Goal: Task Accomplishment & Management: Complete application form

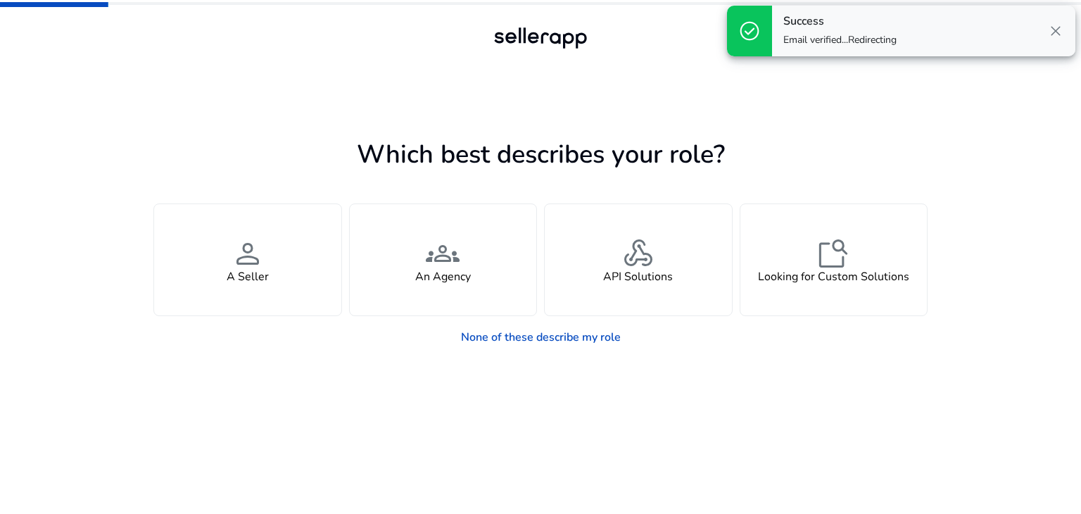
click at [1062, 34] on span "close" at bounding box center [1056, 31] width 17 height 17
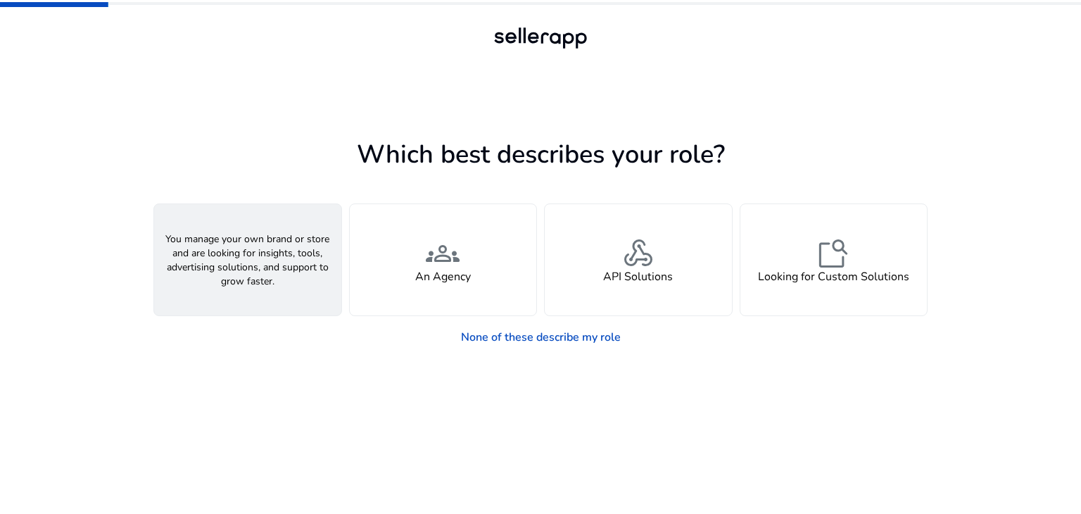
click at [235, 250] on span "person" at bounding box center [248, 254] width 34 height 34
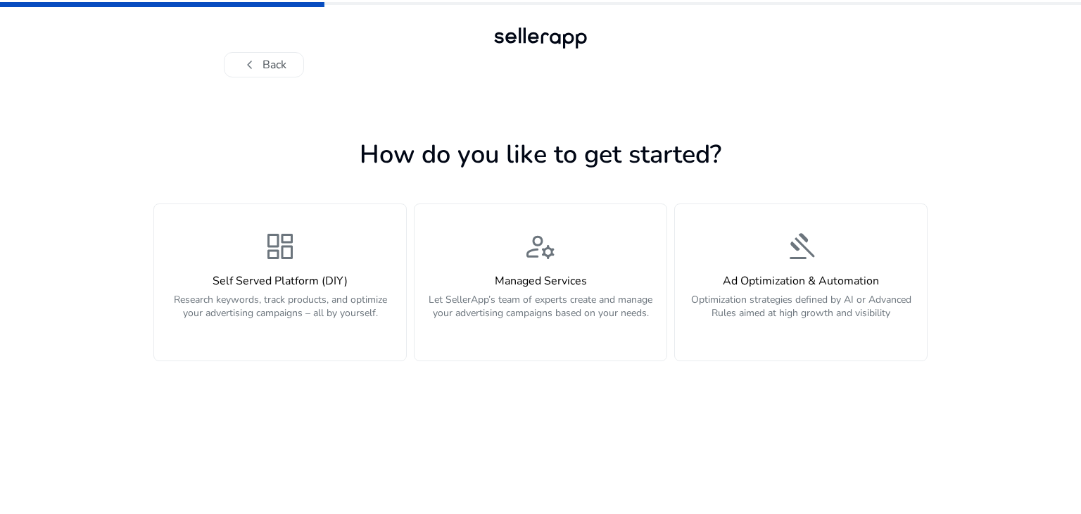
click at [235, 250] on div "dashboard Self Served Platform (DIY) Research keywords, track products, and opt…" at bounding box center [280, 283] width 235 height 106
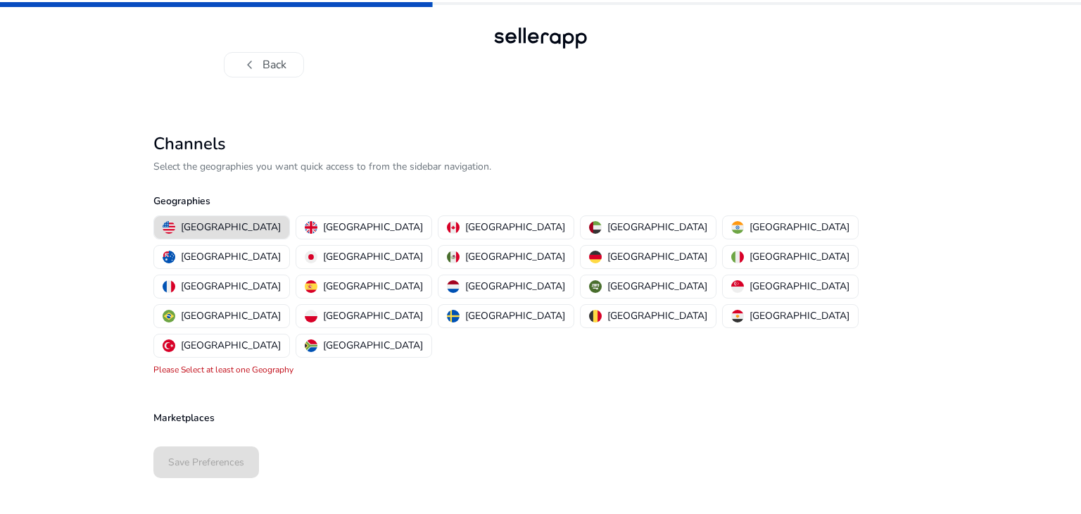
click at [600, 240] on div "United States United Kingdom Canada United Arab Emirates India Australia Japan …" at bounding box center [538, 287] width 780 height 148
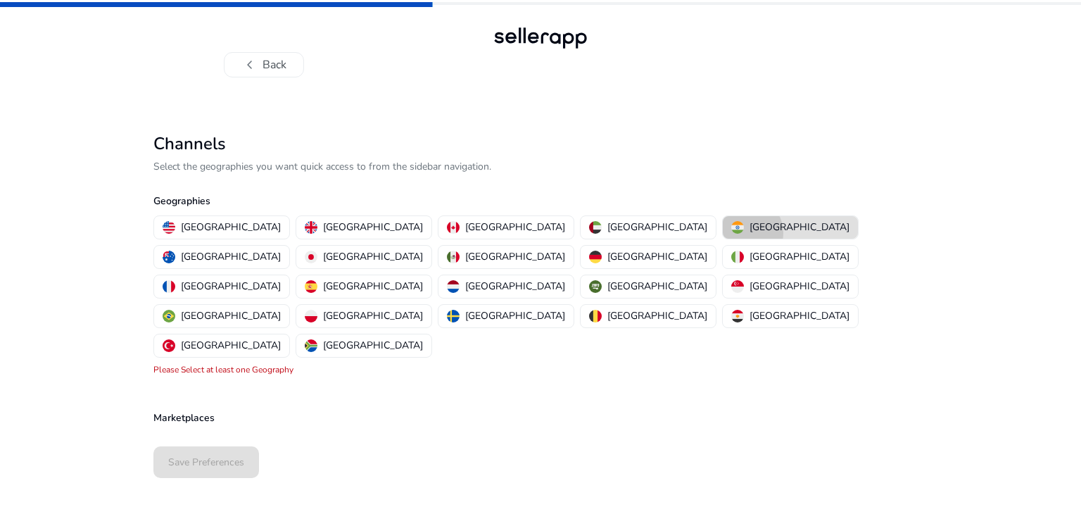
click at [732, 233] on img "button" at bounding box center [738, 227] width 13 height 13
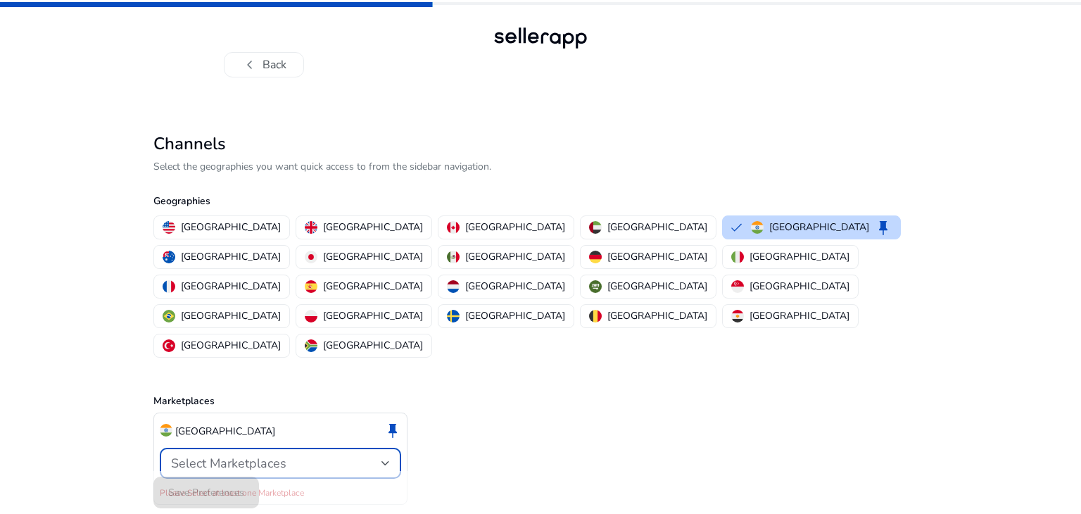
click at [304, 456] on div "Select Marketplaces" at bounding box center [276, 463] width 211 height 15
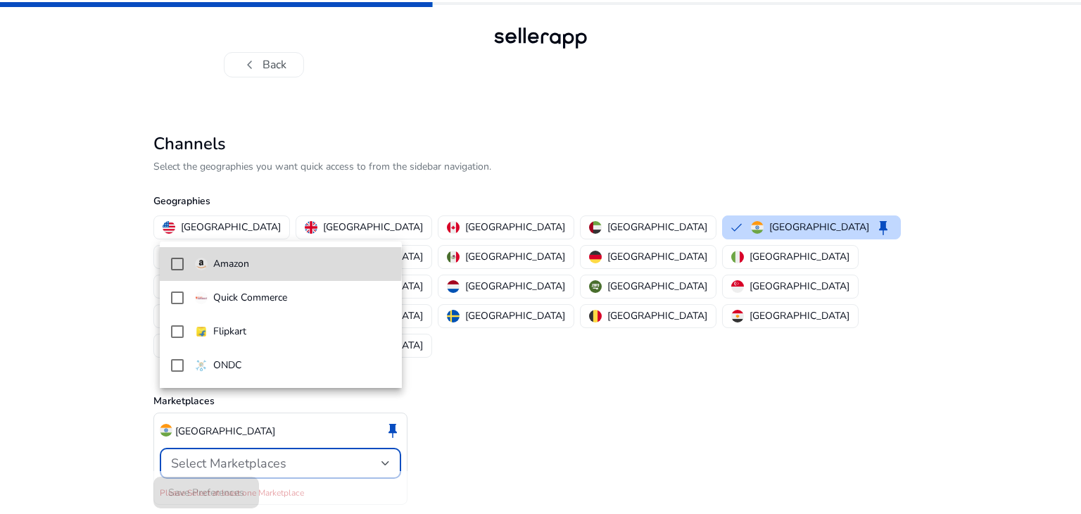
click at [169, 263] on mat-option "Amazon" at bounding box center [281, 264] width 242 height 34
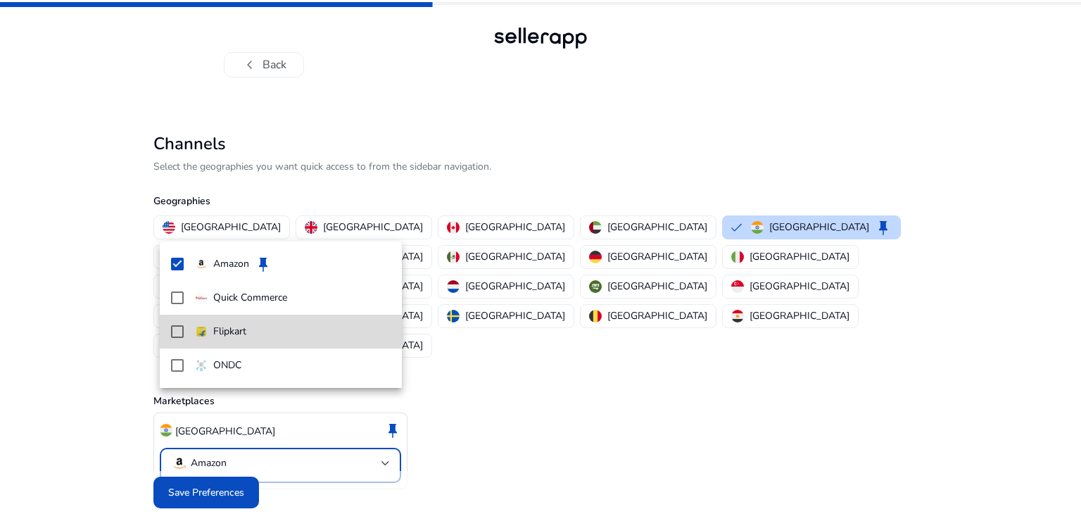
click at [173, 326] on mat-pseudo-checkbox at bounding box center [177, 331] width 13 height 13
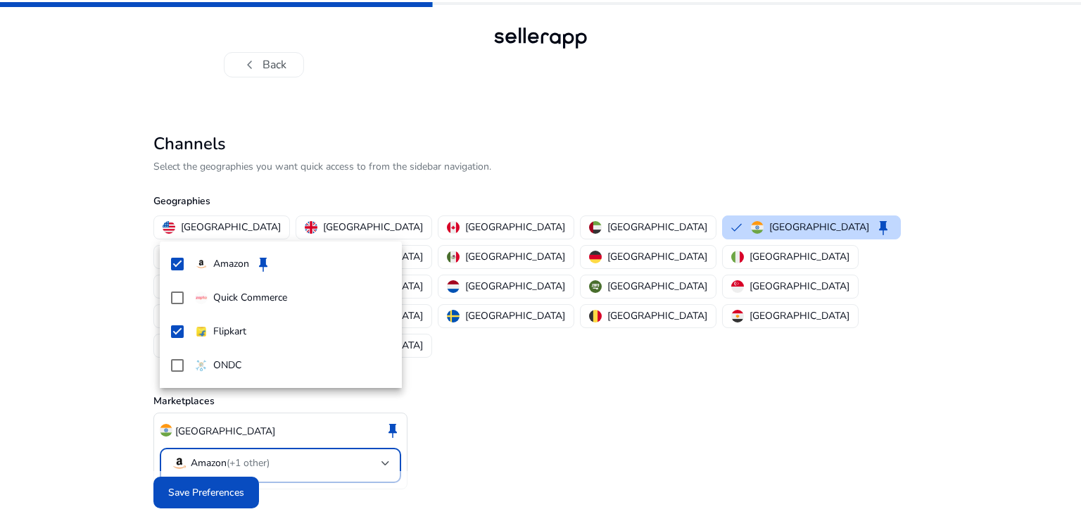
click at [184, 460] on div at bounding box center [540, 257] width 1081 height 514
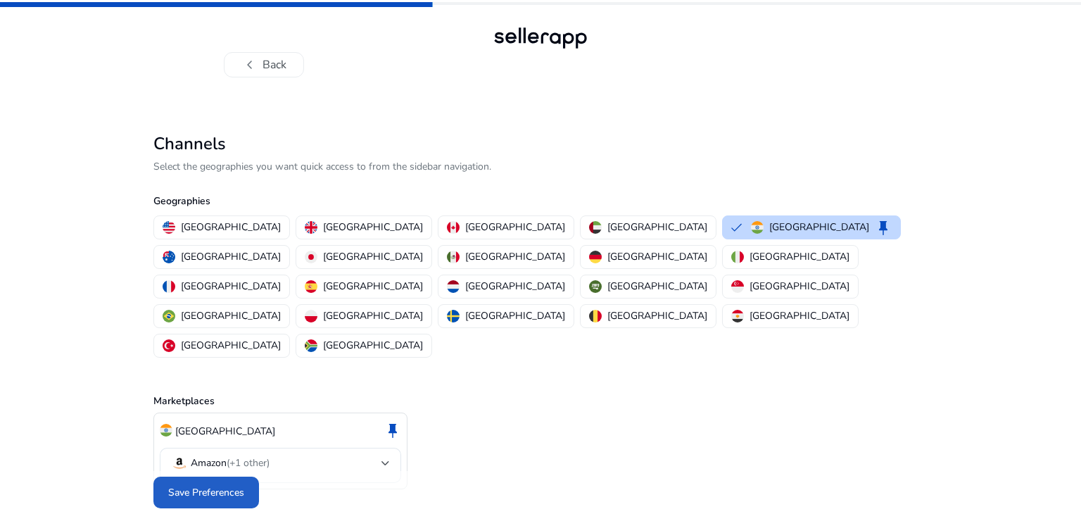
click at [184, 485] on span "Save Preferences" at bounding box center [206, 492] width 76 height 15
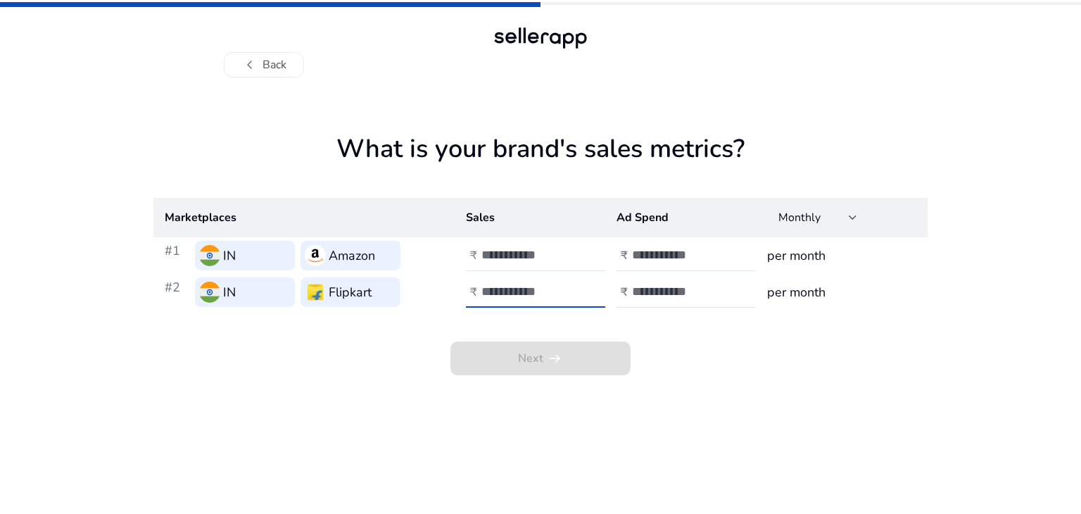
click at [490, 290] on input "number" at bounding box center [529, 291] width 95 height 15
type input "*"
click at [515, 258] on input "number" at bounding box center [529, 254] width 95 height 15
click at [656, 446] on app-sales-metrics "What is your brand's sales metrics? Marketplaces Sales Ad Spend Monthly #1 IN A…" at bounding box center [540, 324] width 774 height 380
click at [656, 260] on input "number" at bounding box center [679, 254] width 95 height 15
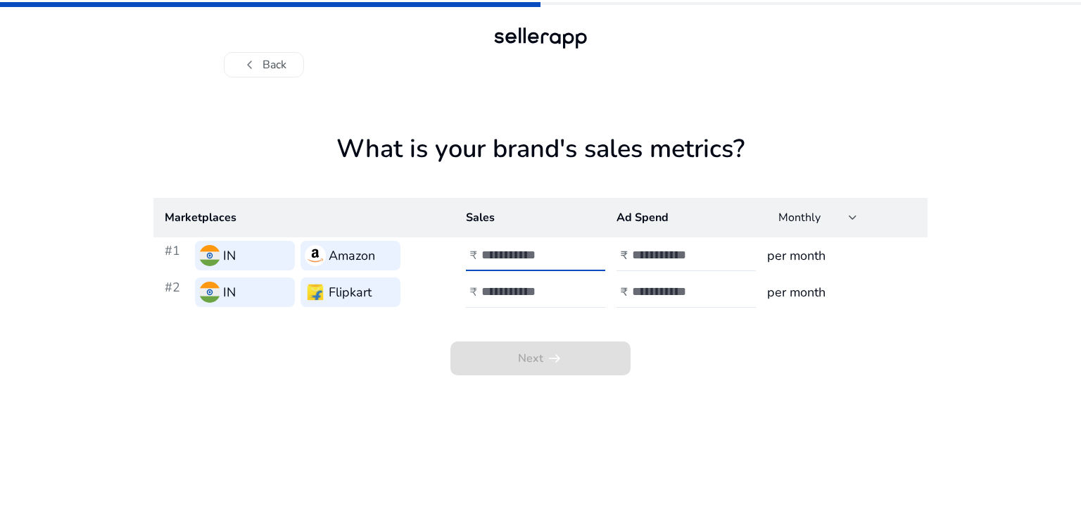
click at [489, 253] on input "*****" at bounding box center [529, 254] width 95 height 15
type input "******"
click at [665, 254] on input "number" at bounding box center [679, 254] width 95 height 15
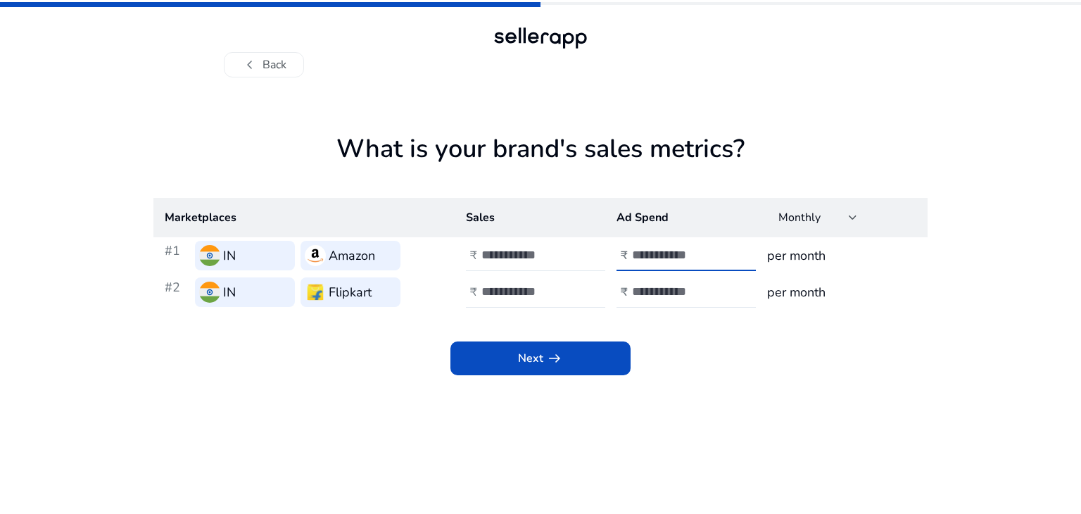
type input "*****"
click at [725, 398] on app-sales-metrics "What is your brand's sales metrics? Marketplaces Sales Ad Spend Monthly #1 IN A…" at bounding box center [540, 324] width 774 height 380
click at [651, 291] on input "number" at bounding box center [679, 291] width 95 height 15
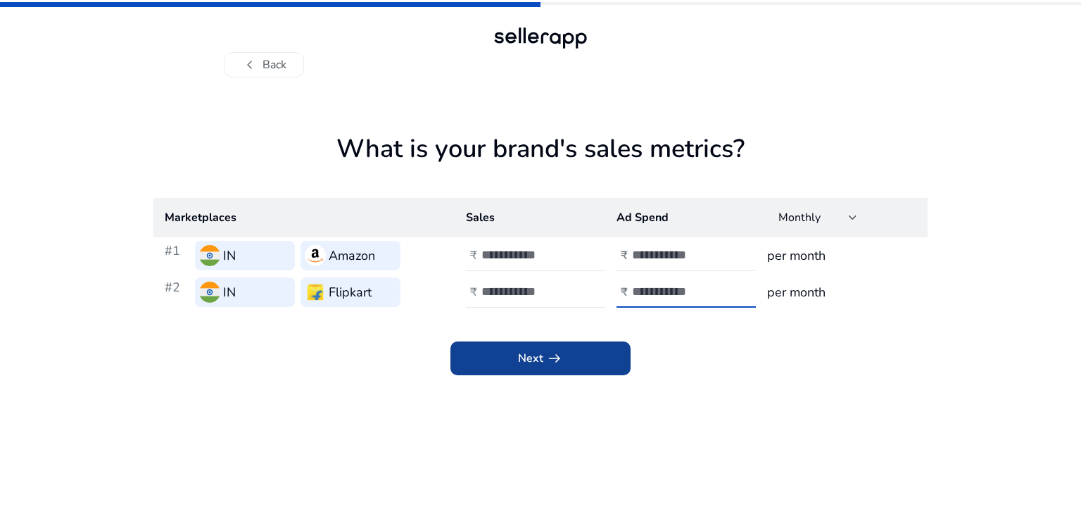
type input "*"
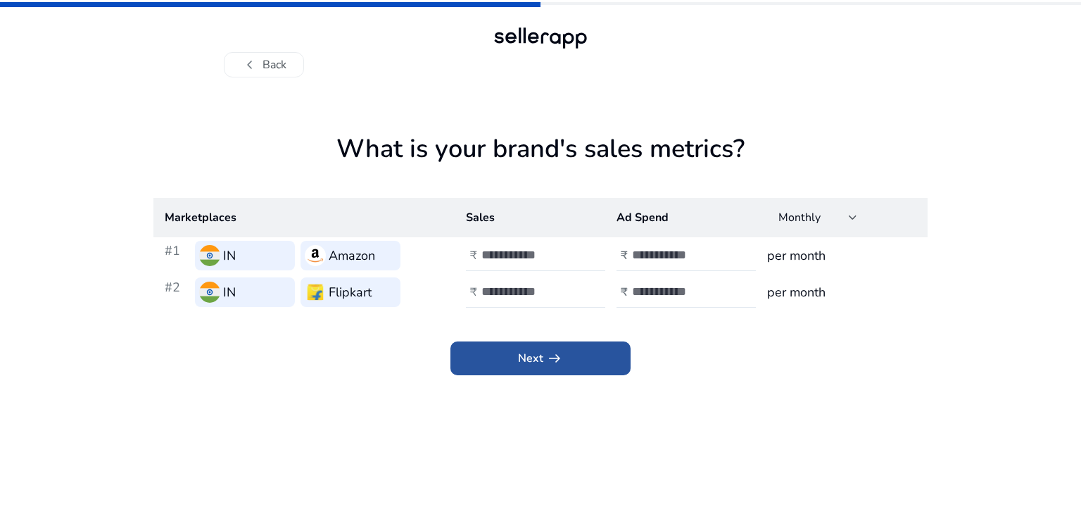
click at [554, 356] on span "arrow_right_alt" at bounding box center [554, 358] width 17 height 17
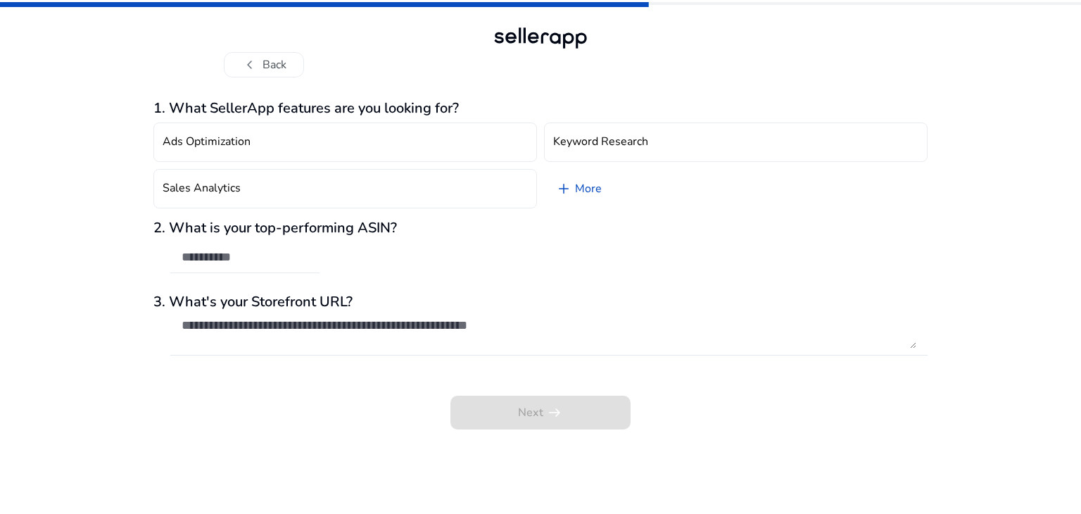
click at [243, 266] on div at bounding box center [245, 257] width 127 height 31
click at [243, 253] on input "text" at bounding box center [245, 256] width 127 height 15
paste input "**********"
type input "**********"
click at [521, 271] on div "**********" at bounding box center [540, 254] width 774 height 68
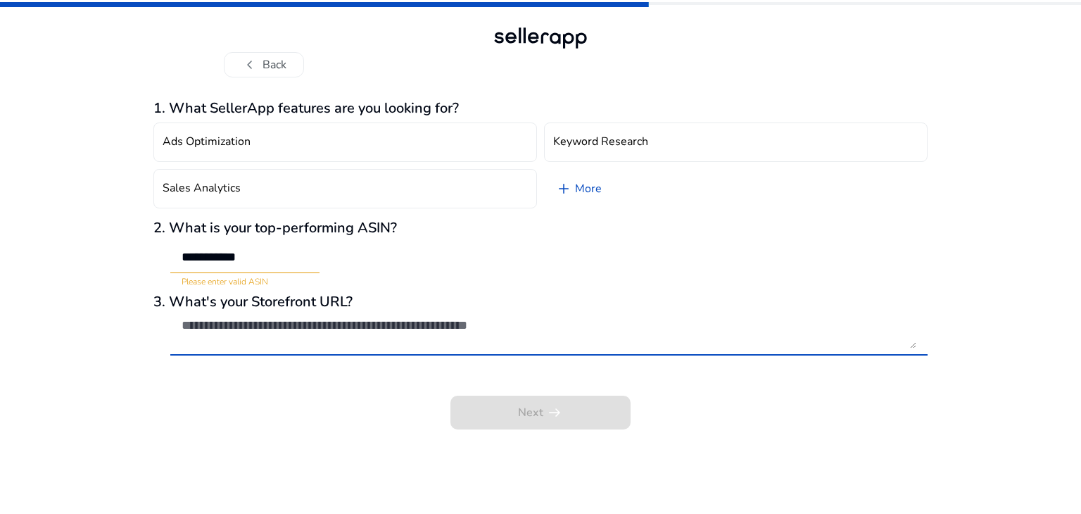
click at [246, 330] on textarea at bounding box center [549, 333] width 735 height 31
paste textarea "**********"
type textarea "**********"
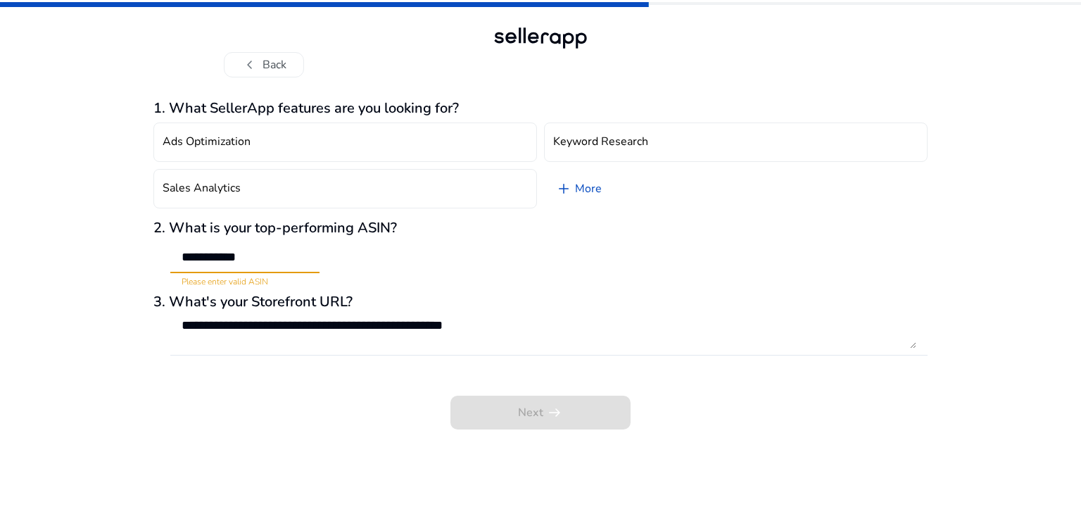
click at [284, 258] on input "**********" at bounding box center [245, 256] width 127 height 15
click at [192, 260] on input "**********" at bounding box center [245, 256] width 127 height 15
type input "**********"
click at [419, 293] on div "**********" at bounding box center [540, 264] width 774 height 329
click at [691, 257] on div "**********" at bounding box center [540, 254] width 774 height 68
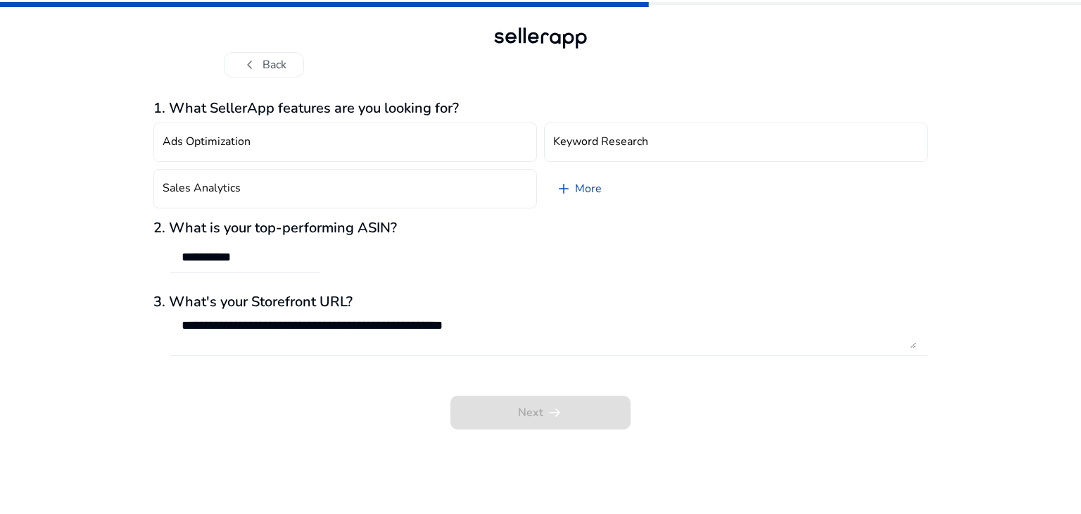
click at [691, 257] on div "**********" at bounding box center [540, 254] width 774 height 68
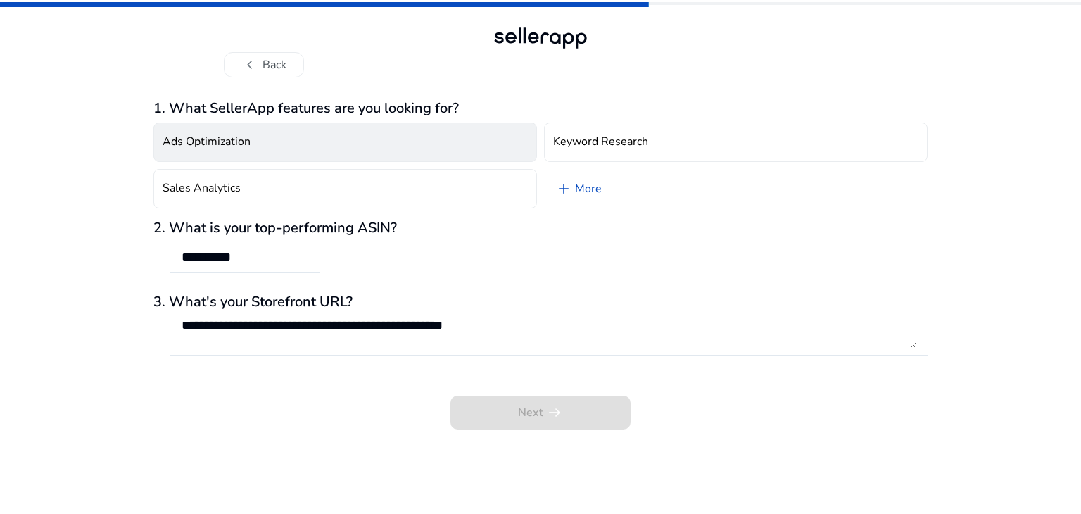
click at [351, 152] on button "Ads Optimization" at bounding box center [345, 142] width 384 height 39
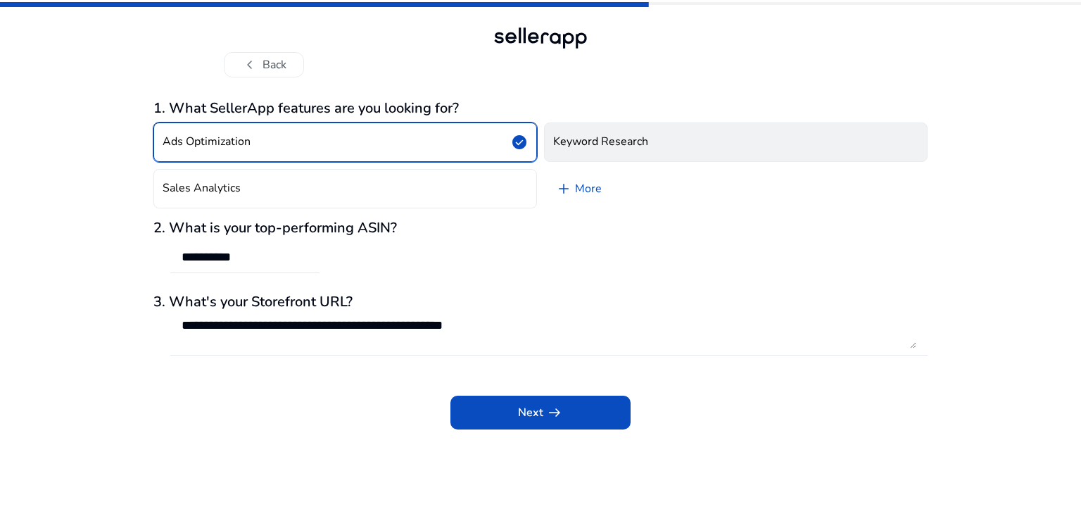
click at [644, 139] on h4 "Keyword Research" at bounding box center [600, 141] width 95 height 13
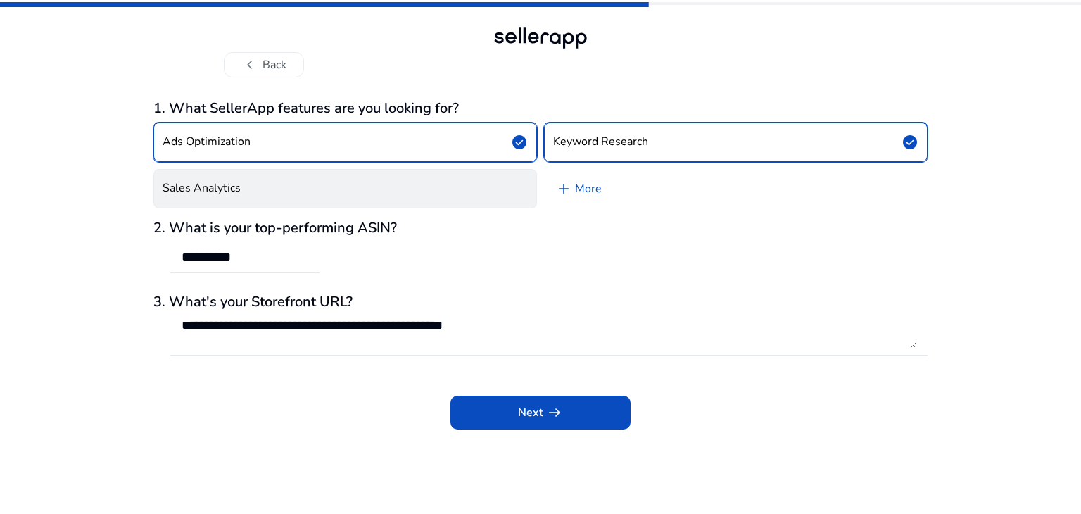
click at [396, 199] on button "Sales Analytics" at bounding box center [345, 188] width 384 height 39
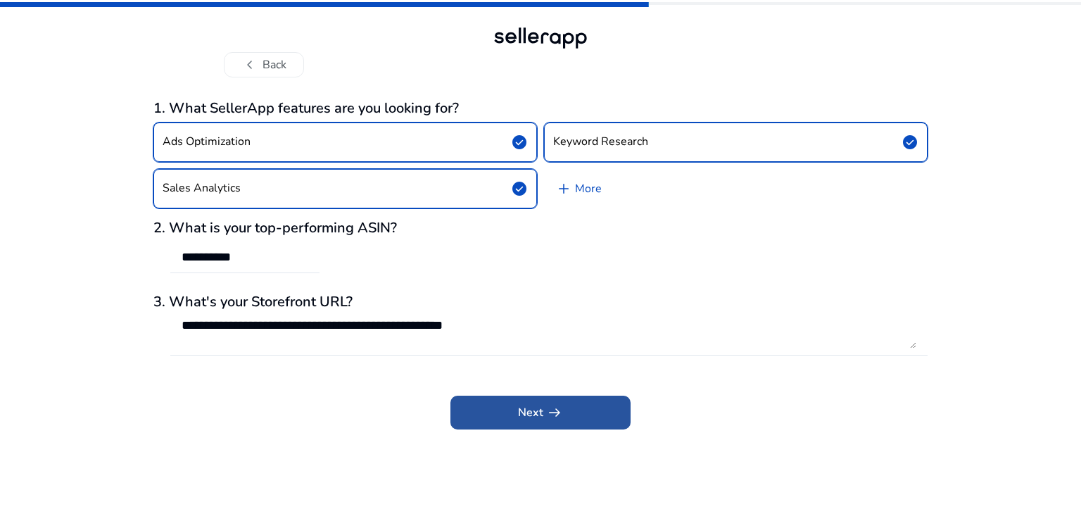
click at [482, 406] on span at bounding box center [541, 413] width 180 height 34
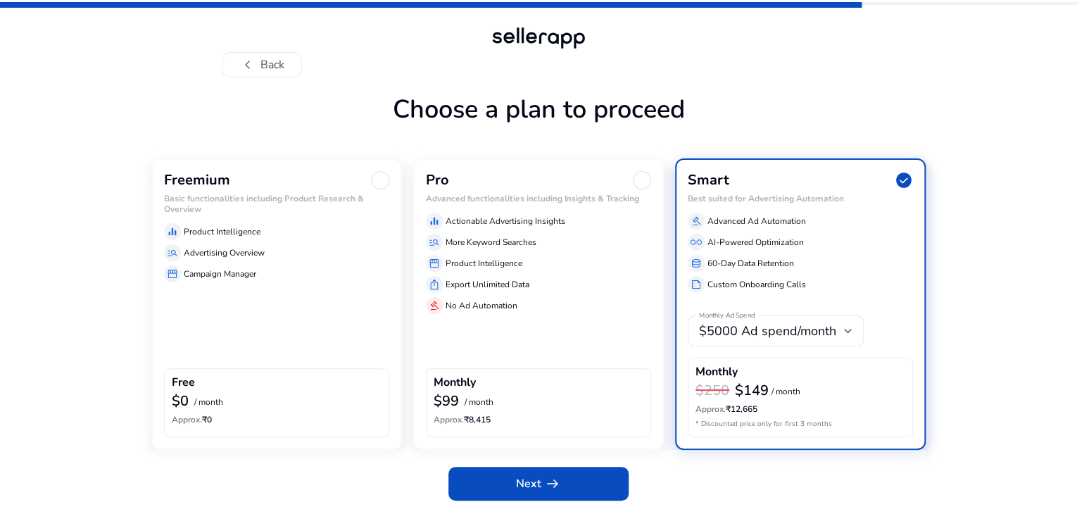
click at [383, 189] on div at bounding box center [380, 180] width 18 height 18
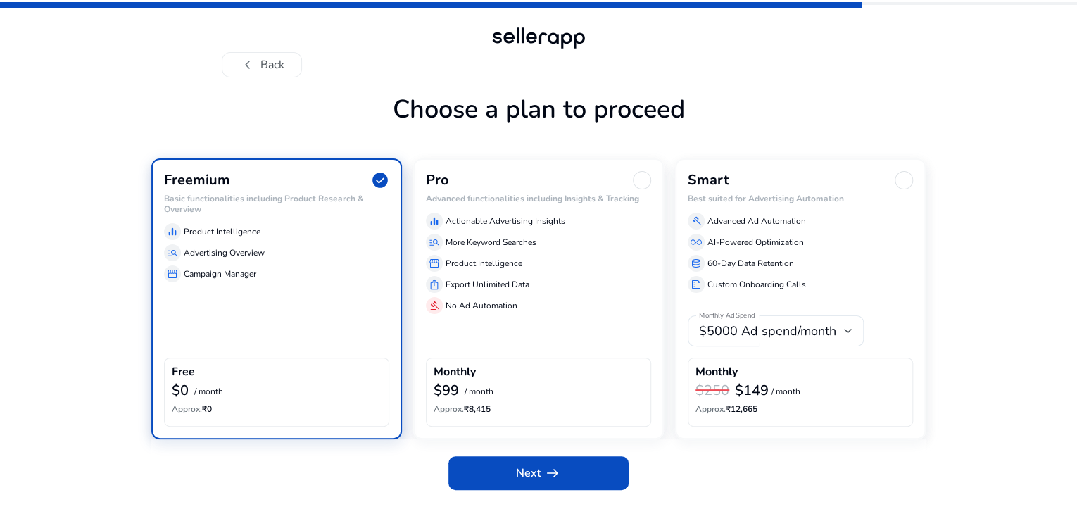
click at [49, 364] on div "chevron_left Back Choose a plan to proceed Freemium check_circle Basic function…" at bounding box center [538, 257] width 1077 height 514
click at [543, 482] on app-icon "arrow_right_alt" at bounding box center [551, 473] width 20 height 17
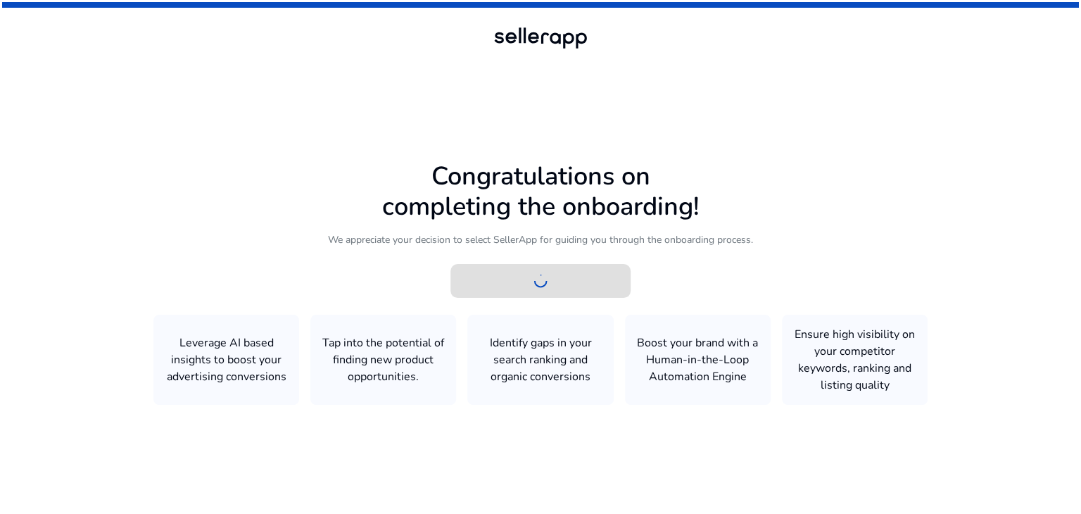
scroll to position [0, 0]
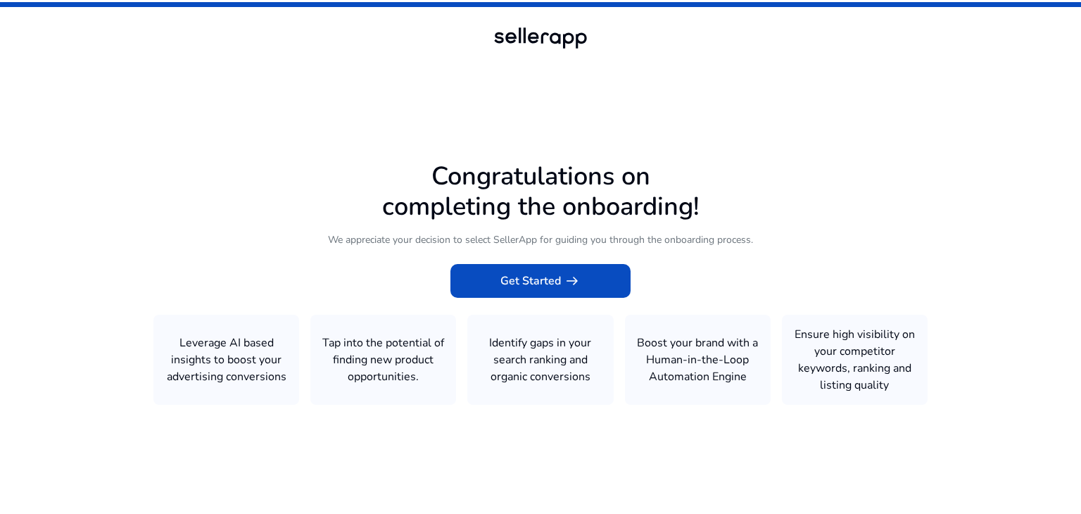
click at [525, 298] on icon at bounding box center [540, 254] width 1081 height 509
click at [524, 280] on span "Get Started arrow_right_alt" at bounding box center [541, 280] width 80 height 17
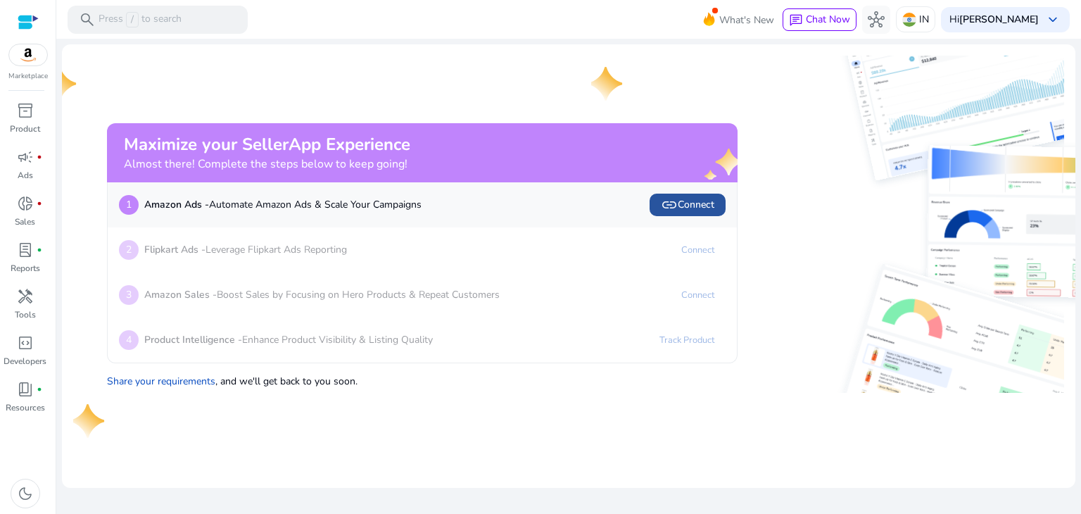
click at [678, 211] on span "link Connect" at bounding box center [688, 204] width 54 height 17
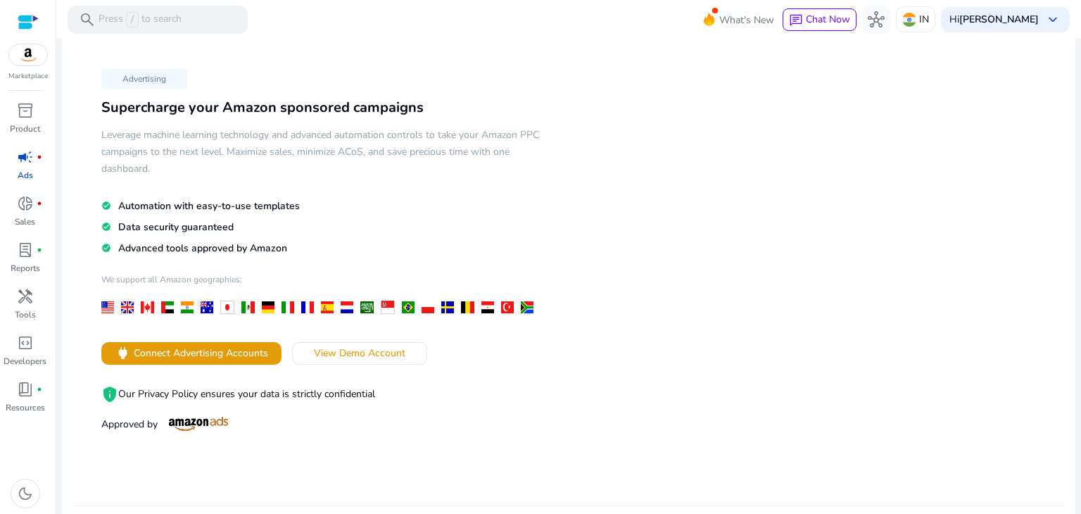
scroll to position [28, 0]
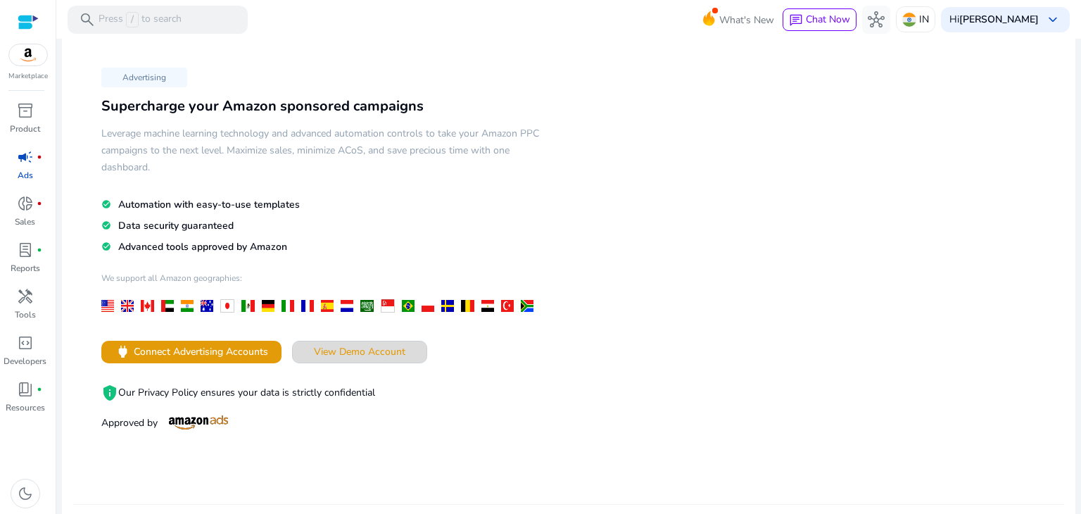
click at [325, 356] on span "View Demo Account" at bounding box center [360, 351] width 92 height 15
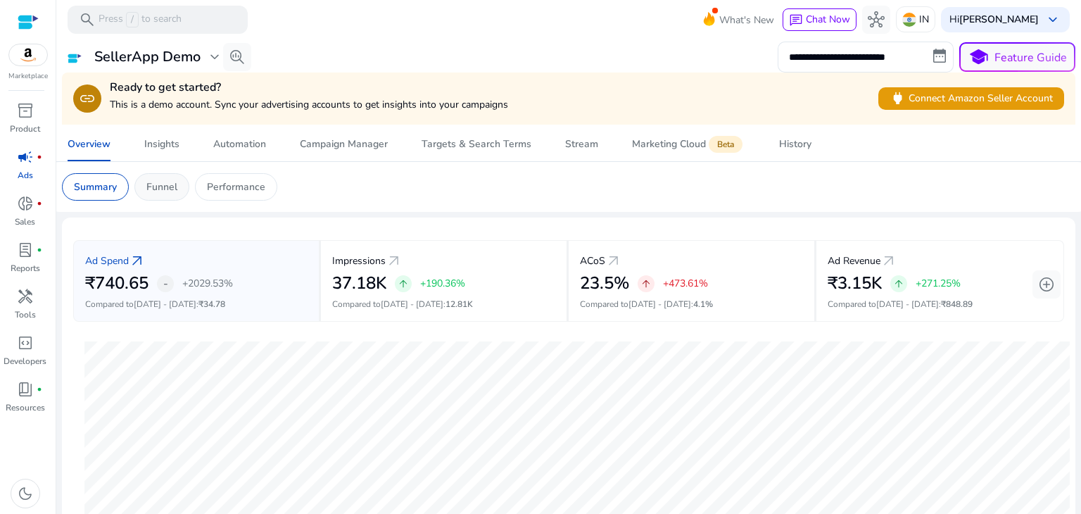
click at [155, 177] on div "Funnel" at bounding box center [161, 186] width 55 height 27
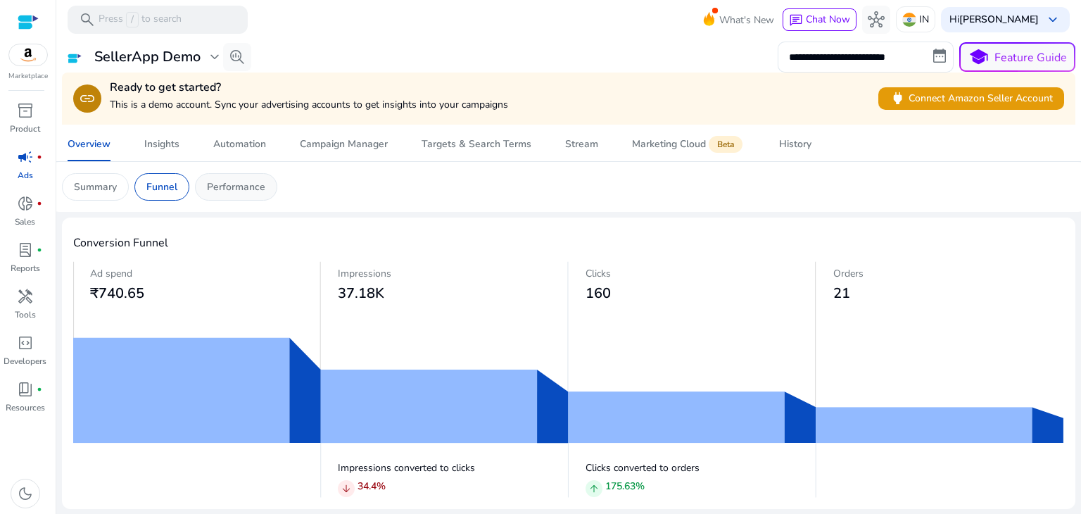
click at [213, 187] on p "Performance" at bounding box center [236, 187] width 58 height 15
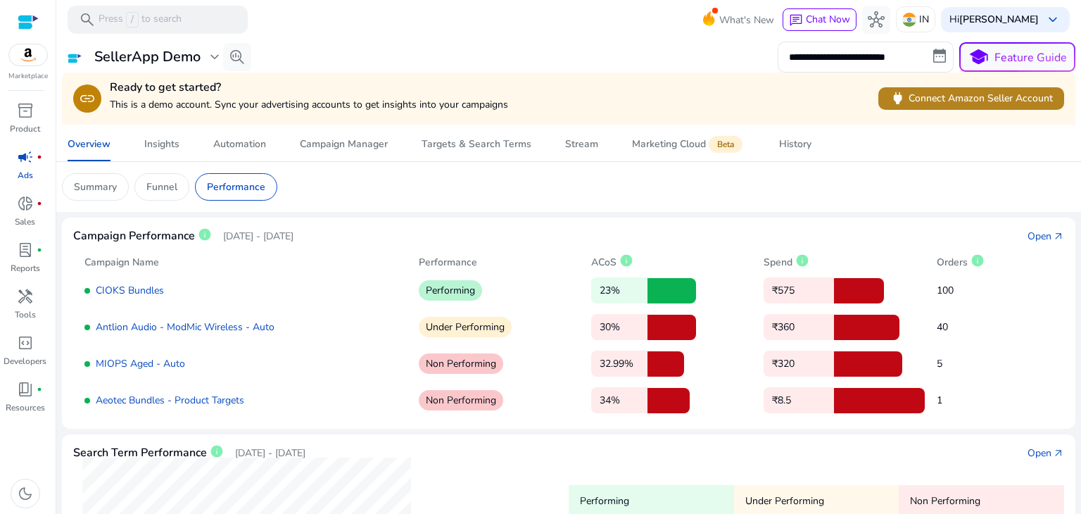
click at [908, 105] on span "power Connect Amazon Seller Account" at bounding box center [971, 98] width 163 height 16
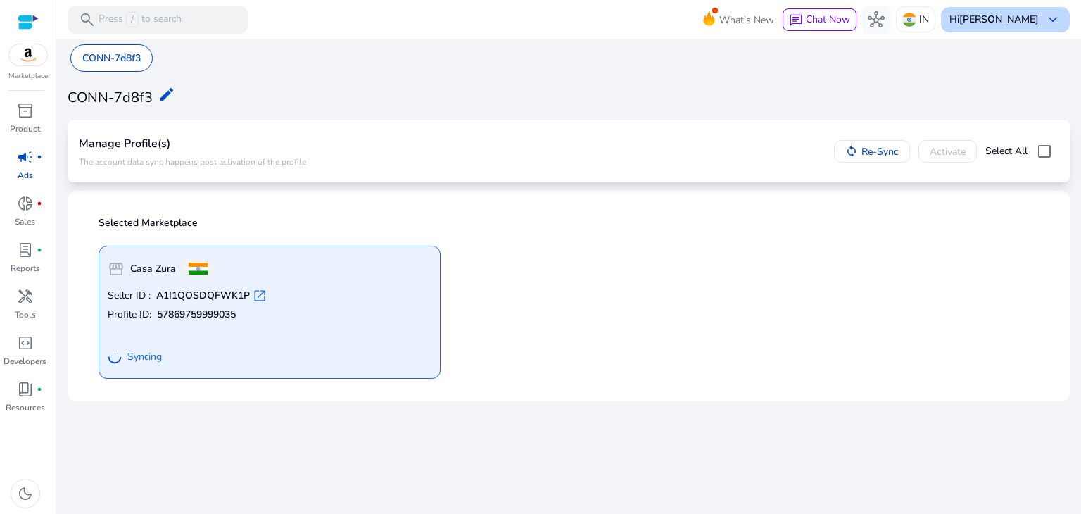
click at [1050, 18] on span "keyboard_arrow_down" at bounding box center [1053, 19] width 17 height 17
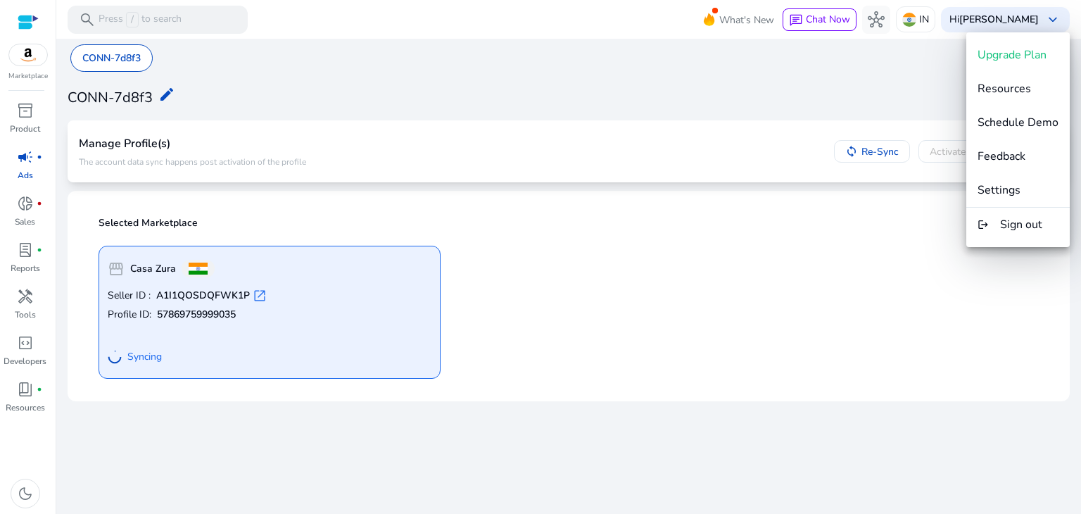
click at [799, 94] on div at bounding box center [540, 257] width 1081 height 514
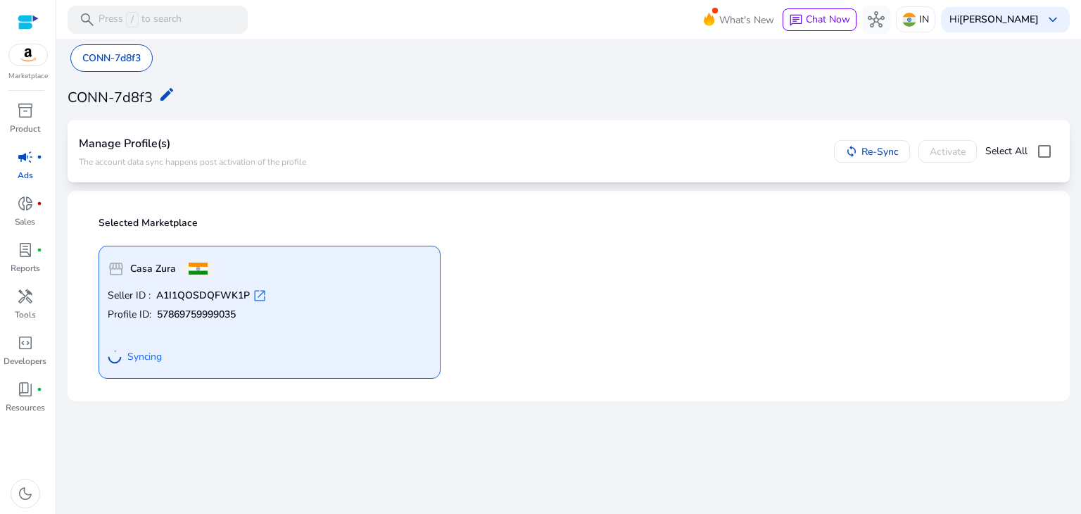
click at [637, 265] on div "storefront Casa Zura Seller ID : A1I1QOSDQFWK1P open_in_new Profile ID: 5786975…" at bounding box center [569, 306] width 958 height 144
click at [28, 20] on div at bounding box center [28, 22] width 21 height 16
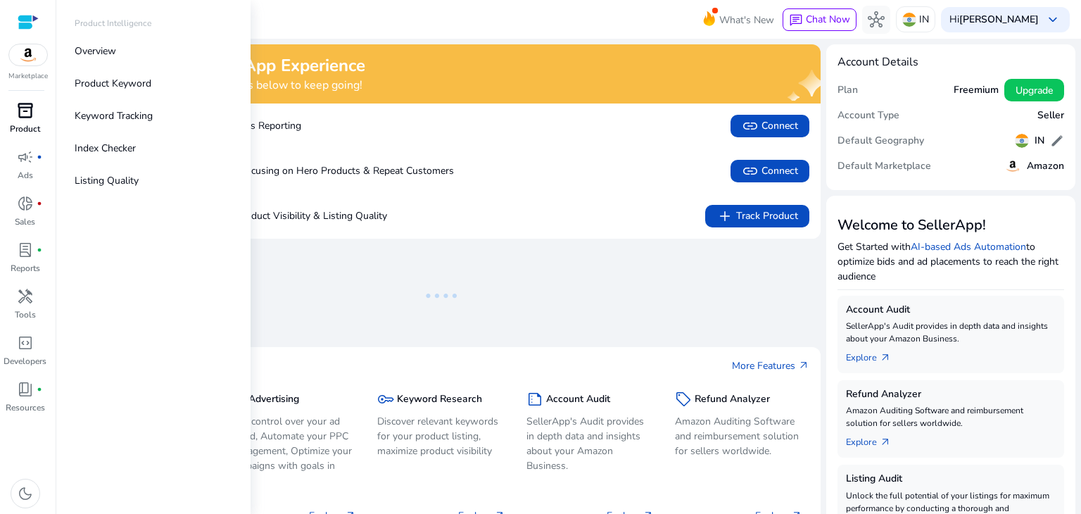
click at [8, 119] on link "inventory_2 Product" at bounding box center [25, 122] width 50 height 46
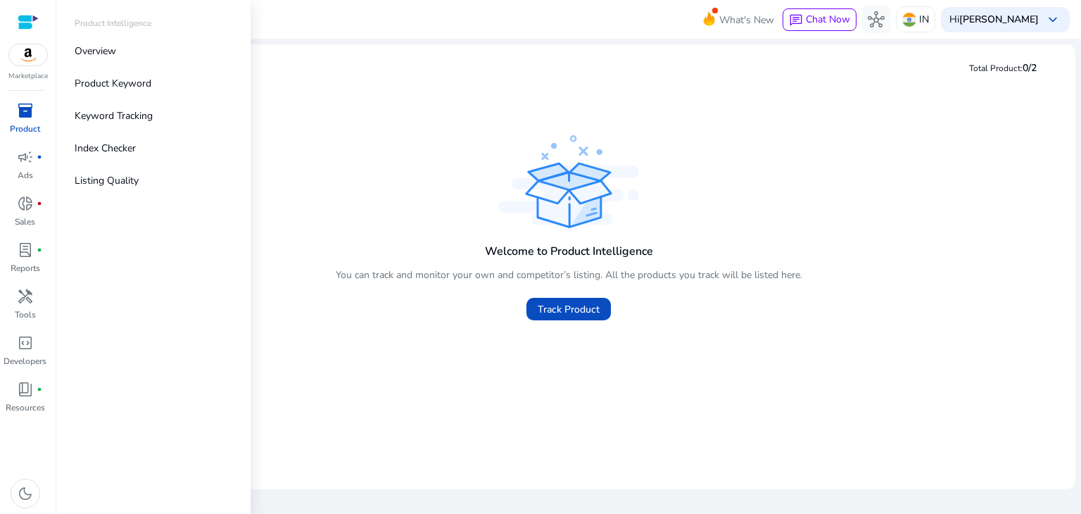
click at [19, 68] on div "Marketplace" at bounding box center [28, 41] width 56 height 82
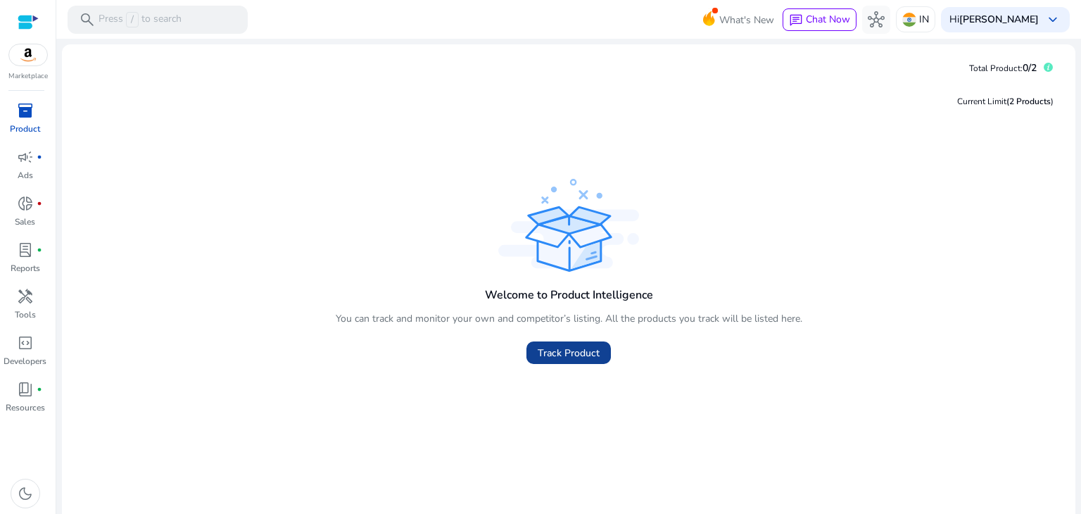
click at [564, 350] on span "Track Product" at bounding box center [569, 353] width 62 height 15
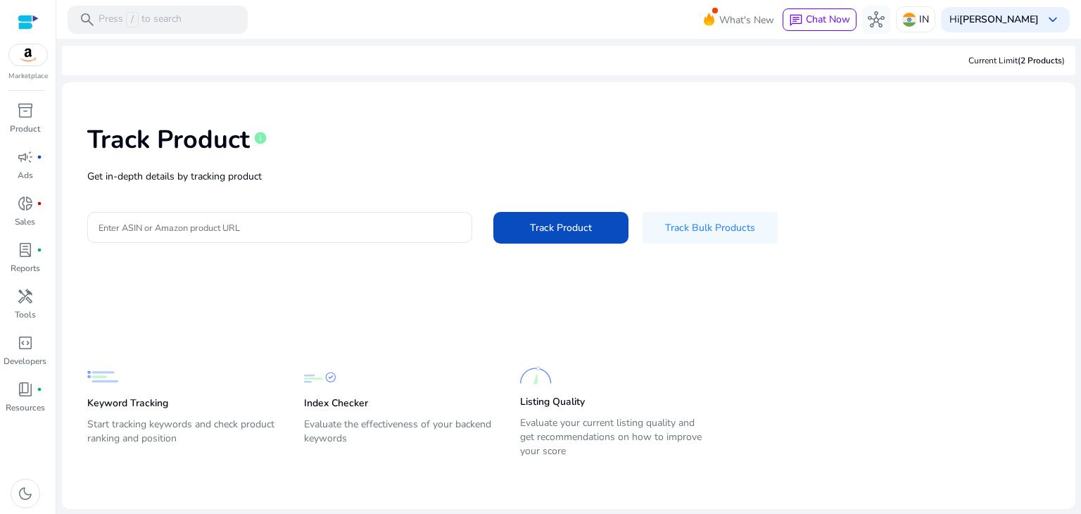
click at [26, 49] on img at bounding box center [28, 54] width 38 height 21
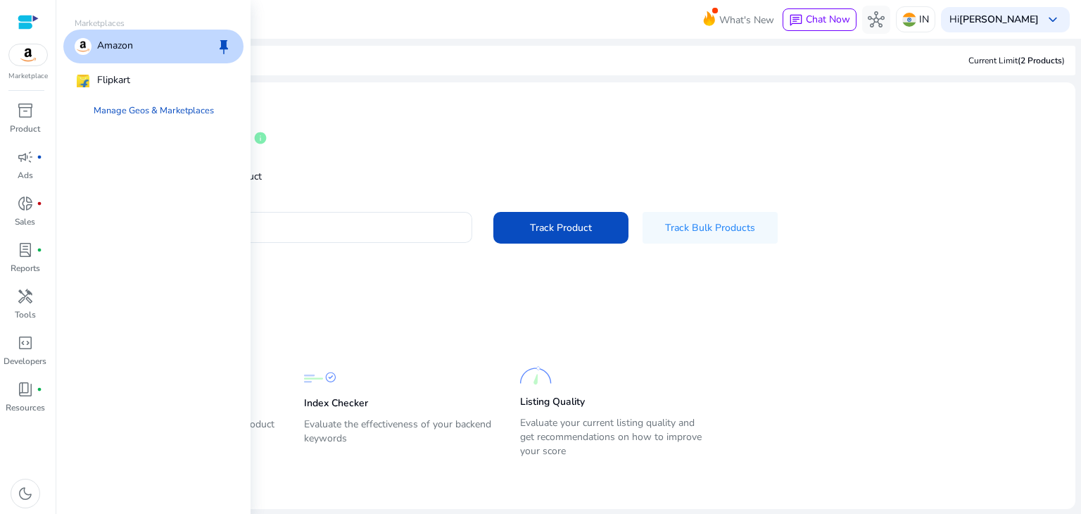
click at [123, 57] on div "Amazon keep" at bounding box center [153, 47] width 180 height 34
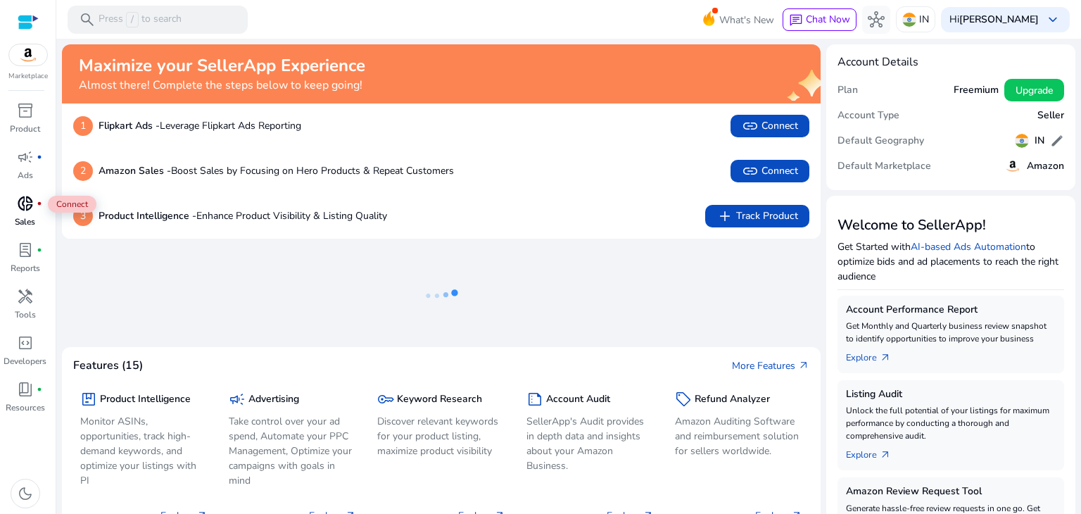
click at [20, 195] on span "donut_small" at bounding box center [25, 203] width 17 height 17
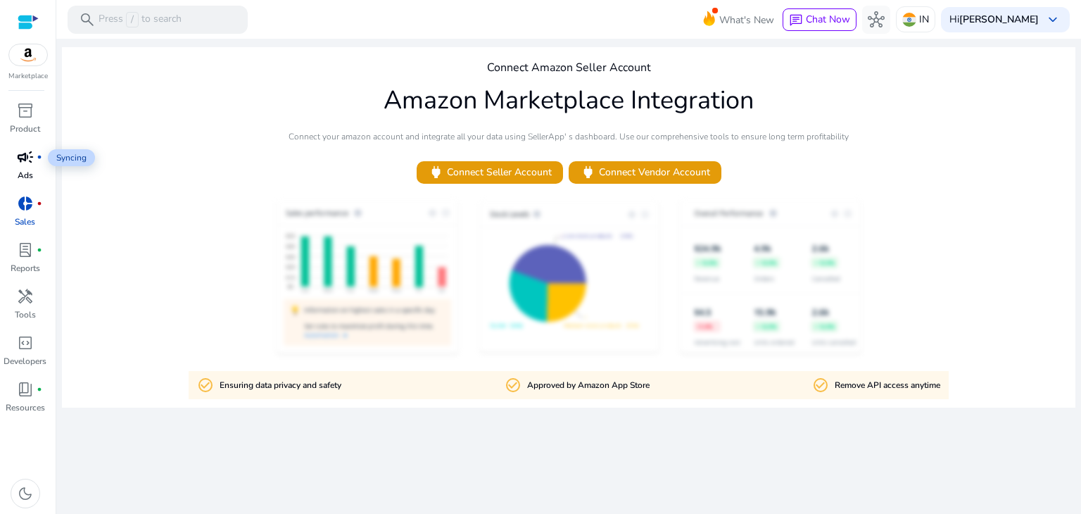
click at [26, 160] on span "campaign" at bounding box center [25, 157] width 17 height 17
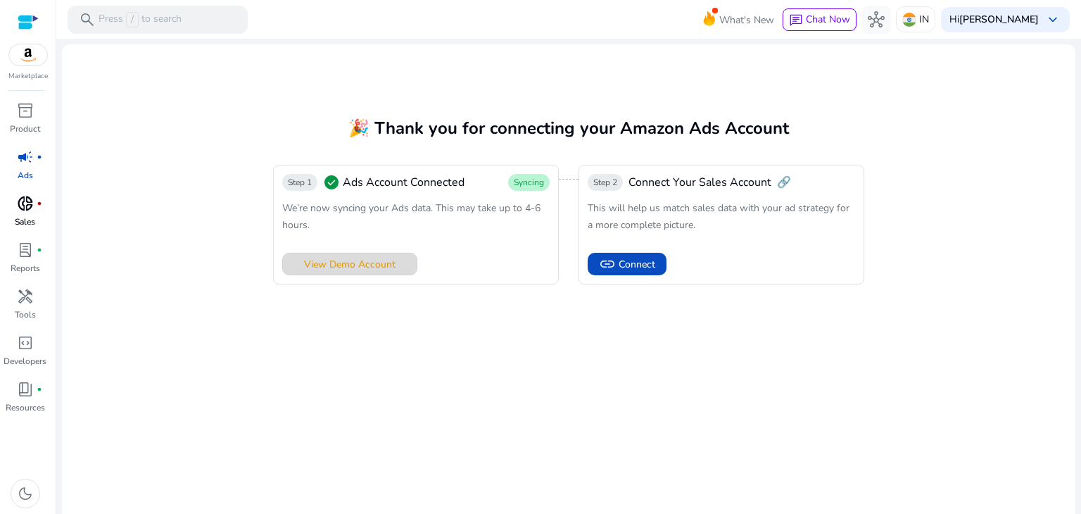
click at [353, 265] on span "View Demo Account" at bounding box center [350, 264] width 92 height 15
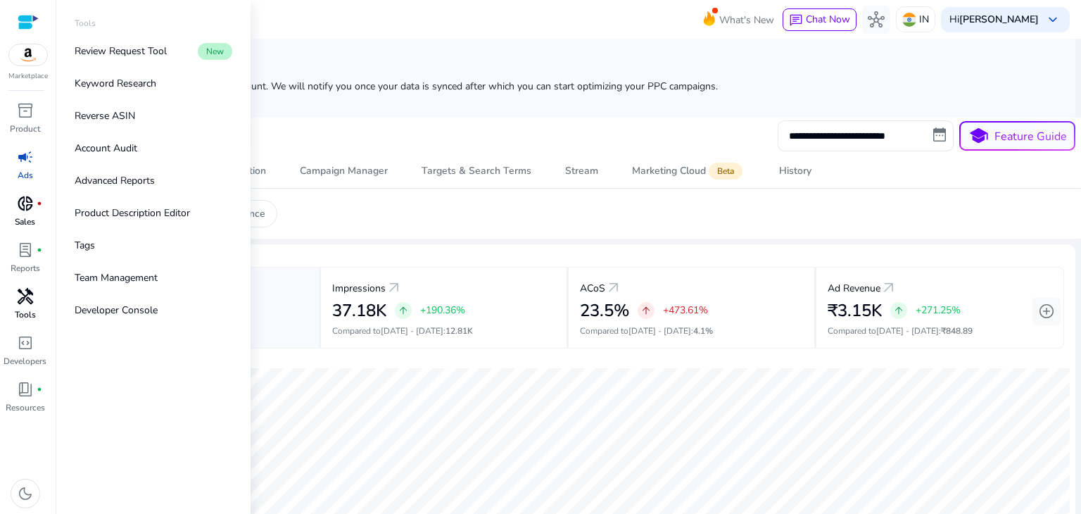
click at [23, 297] on span "handyman" at bounding box center [25, 296] width 17 height 17
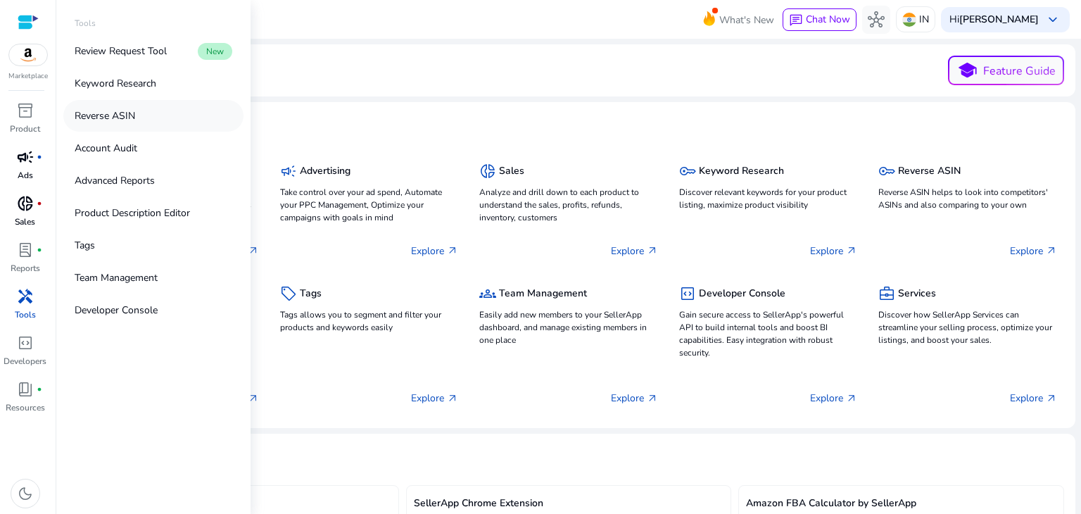
click at [110, 123] on link "Reverse ASIN" at bounding box center [153, 116] width 180 height 32
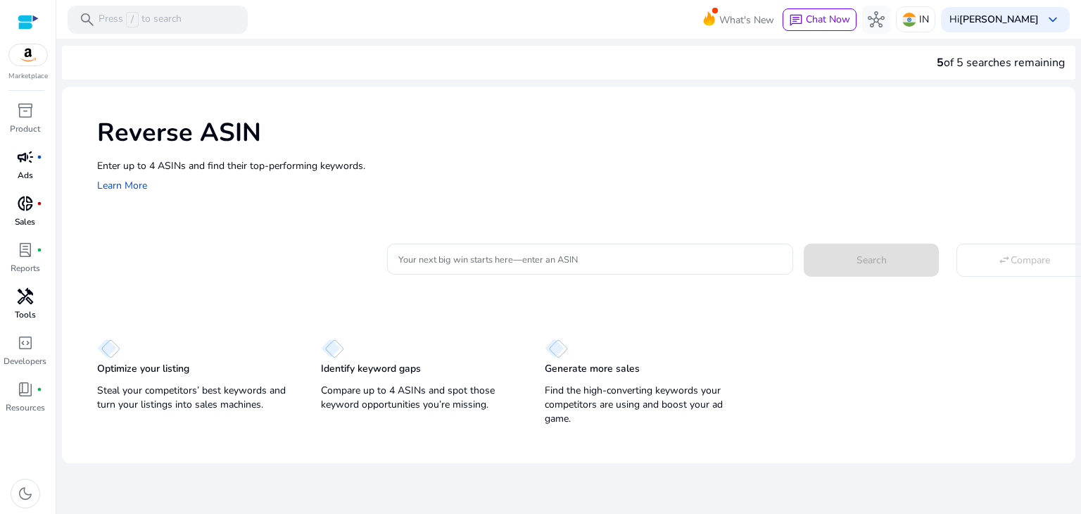
click at [467, 94] on div "Reverse ASIN Enter up to 4 ASINs and find their top-performing keywords. Learn …" at bounding box center [569, 154] width 1014 height 135
click at [27, 20] on div at bounding box center [28, 22] width 21 height 16
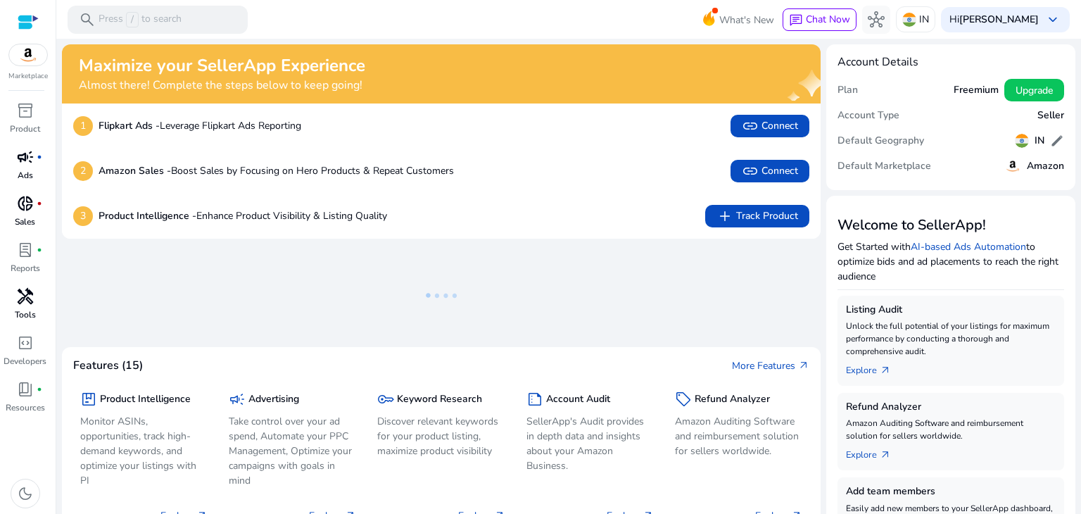
click at [26, 51] on img at bounding box center [28, 54] width 38 height 21
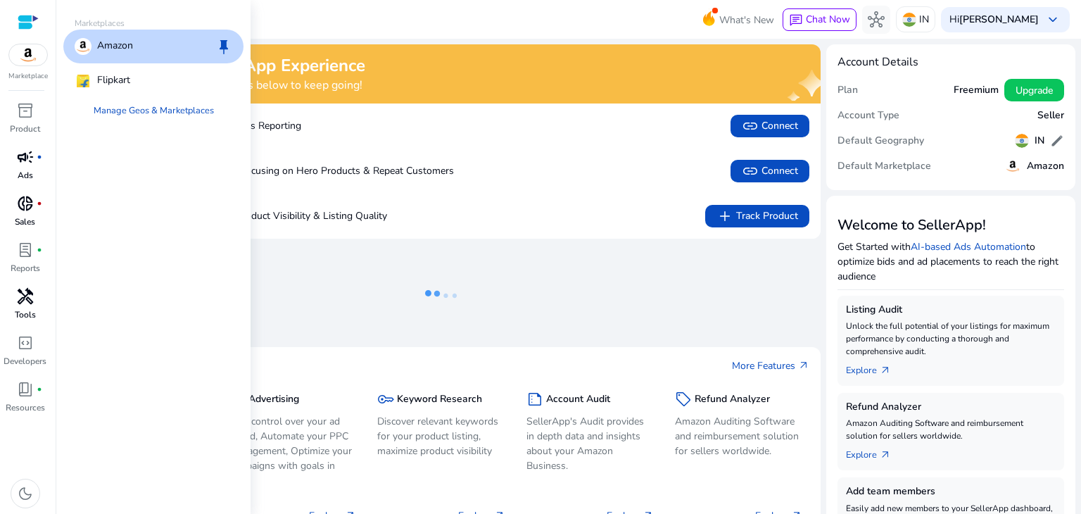
click at [159, 44] on div "Amazon keep" at bounding box center [153, 47] width 180 height 34
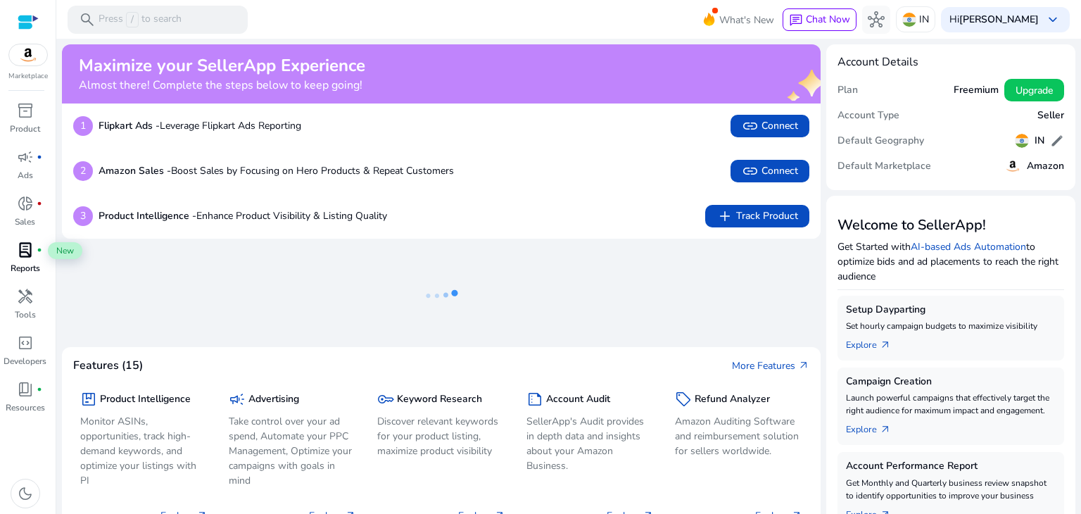
click at [15, 249] on div "lab_profile fiber_manual_record" at bounding box center [25, 250] width 39 height 23
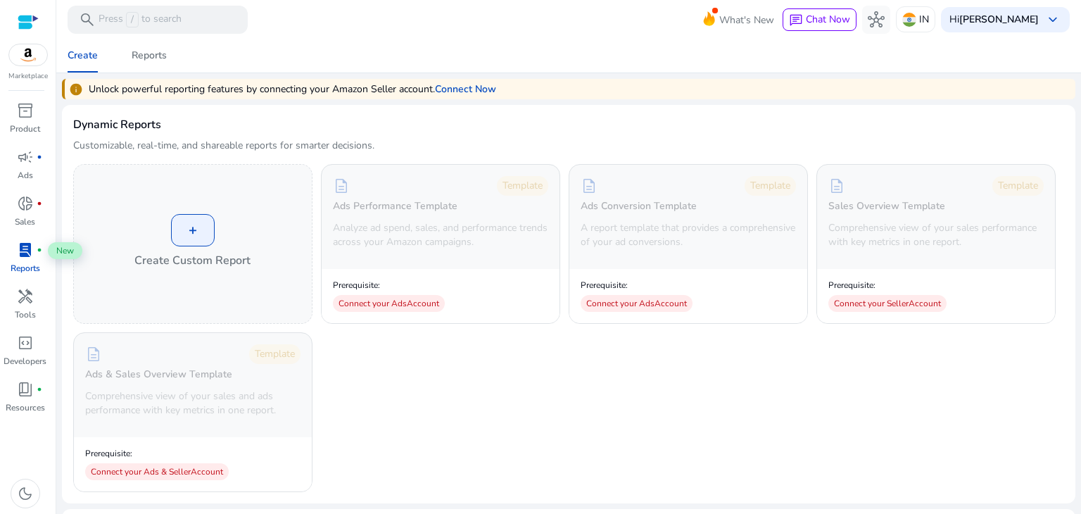
click at [15, 249] on div "lab_profile fiber_manual_record" at bounding box center [25, 250] width 39 height 23
click at [473, 82] on link "Connect Now" at bounding box center [465, 89] width 61 height 15
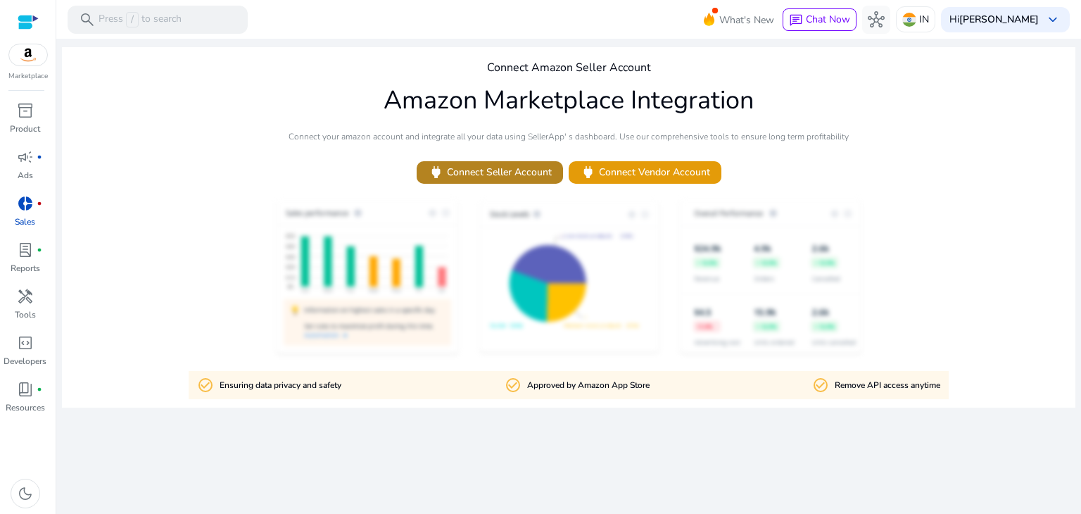
click at [534, 169] on span "power Connect Seller Account" at bounding box center [490, 172] width 124 height 16
click at [23, 113] on span "inventory_2" at bounding box center [25, 110] width 17 height 17
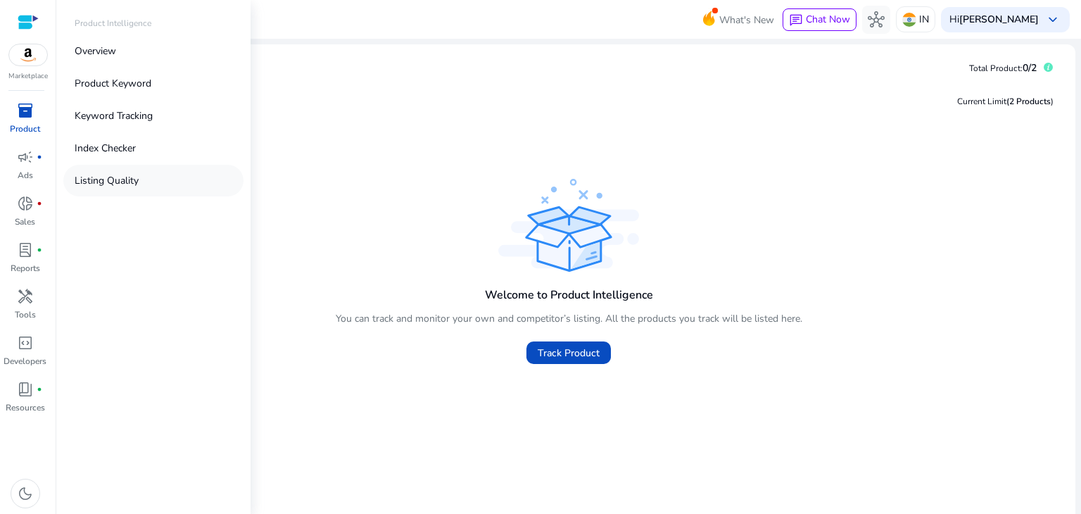
click at [110, 191] on link "Listing Quality" at bounding box center [153, 181] width 180 height 32
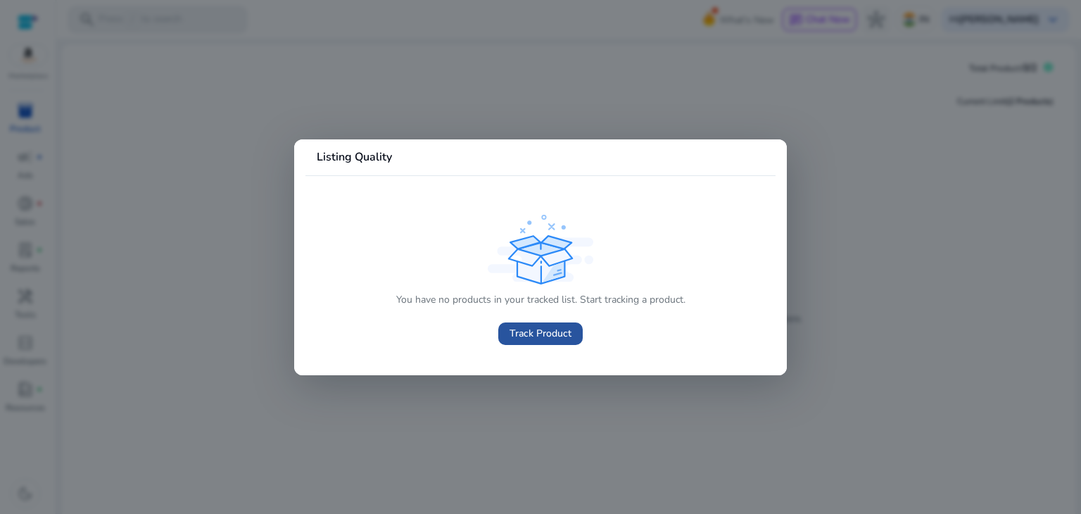
click at [538, 332] on span "Track Product" at bounding box center [541, 333] width 62 height 15
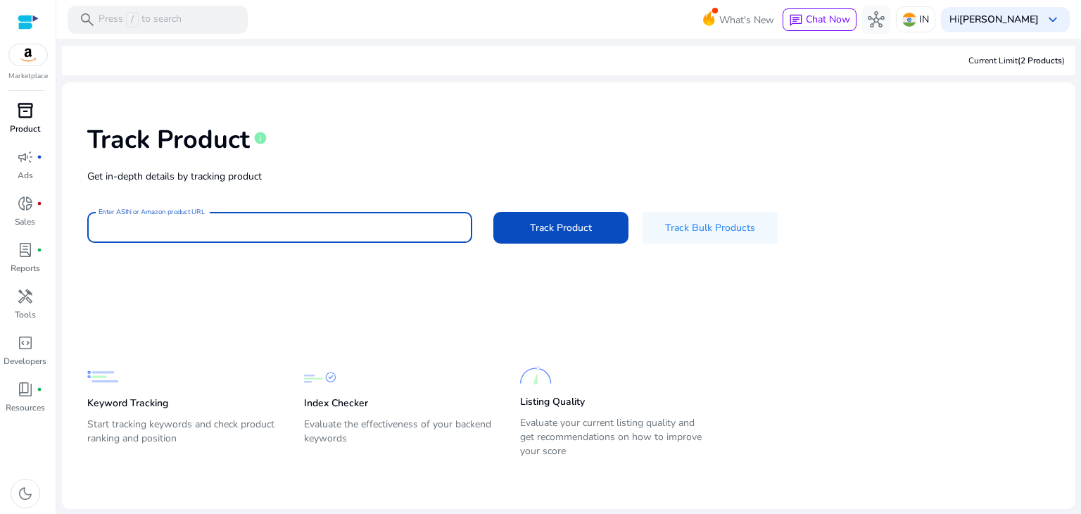
click at [139, 232] on input "Enter ASIN or Amazon product URL" at bounding box center [280, 227] width 363 height 15
paste input "**********"
click at [375, 227] on input "**********" at bounding box center [280, 227] width 363 height 15
paste input "**********"
click at [102, 230] on input "**********" at bounding box center [280, 227] width 363 height 15
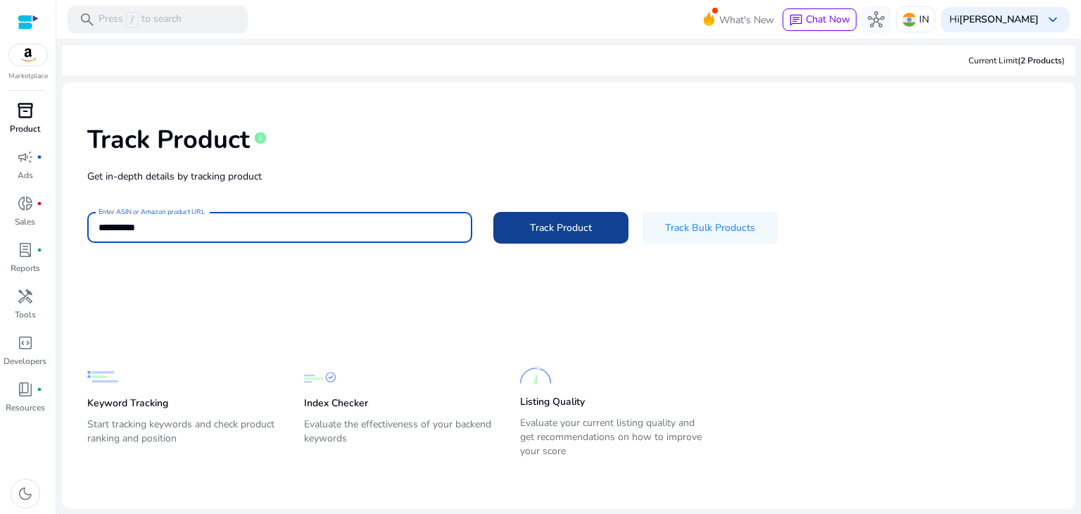
type input "**********"
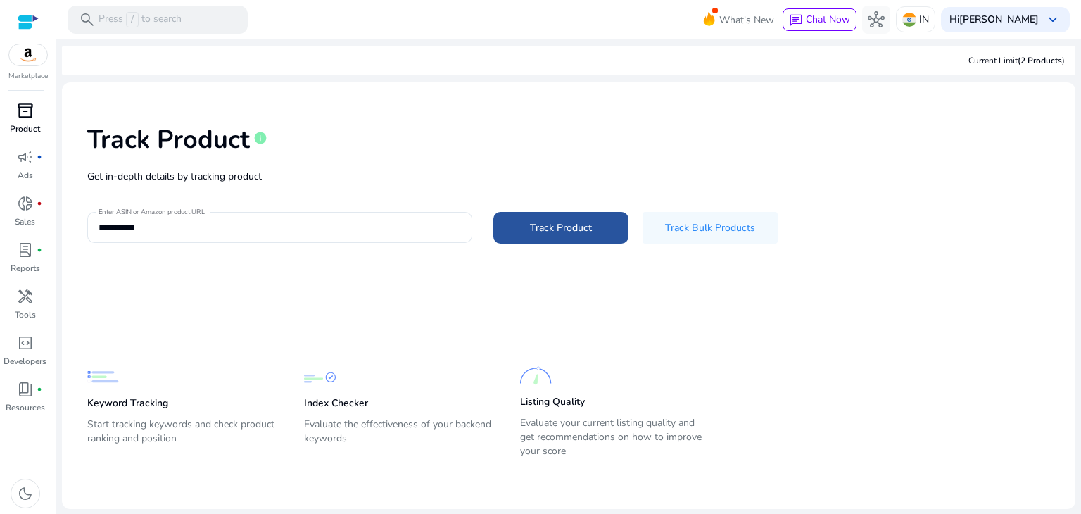
click at [535, 225] on span "Track Product" at bounding box center [561, 227] width 62 height 15
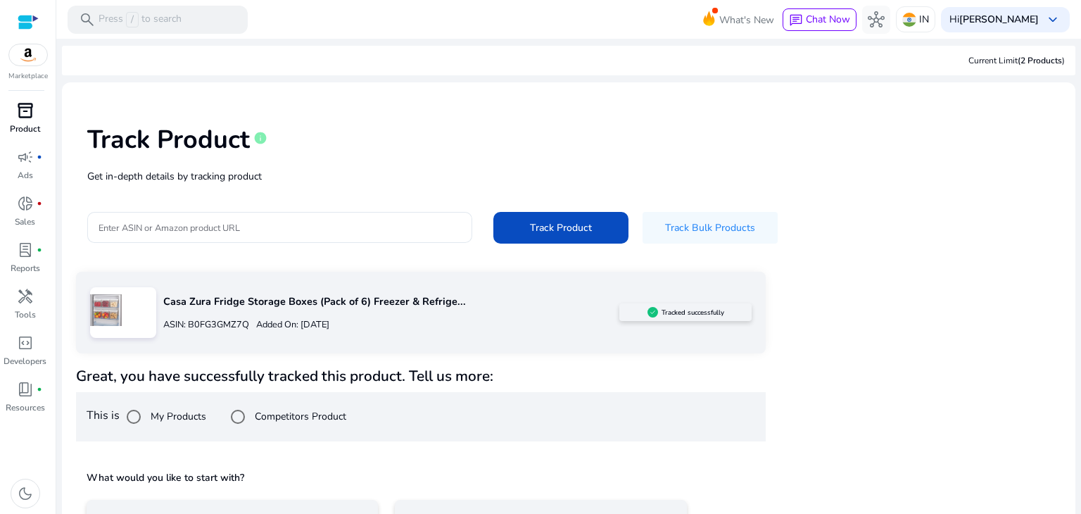
click at [172, 471] on h5 "What would you like to start with?" at bounding box center [421, 478] width 669 height 14
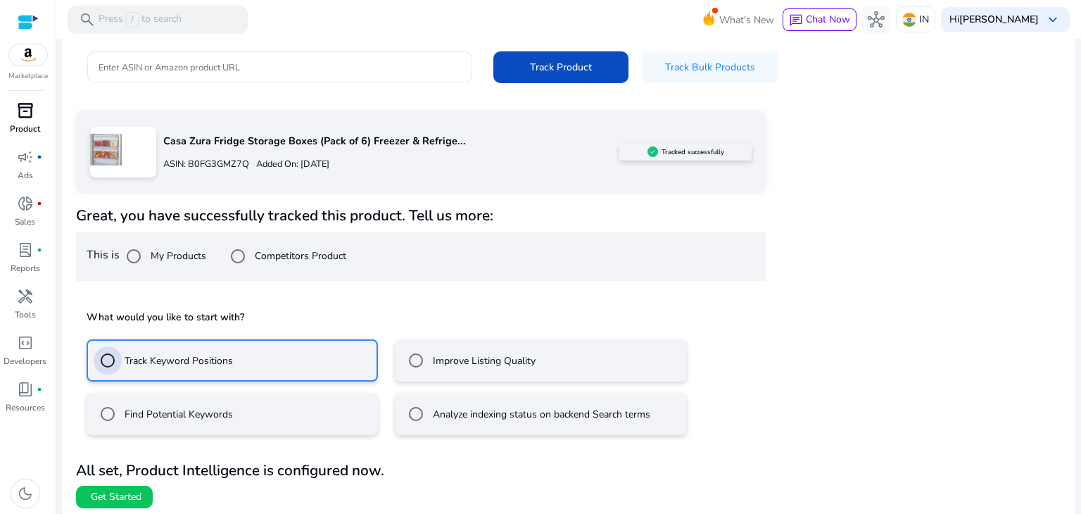
scroll to position [164, 0]
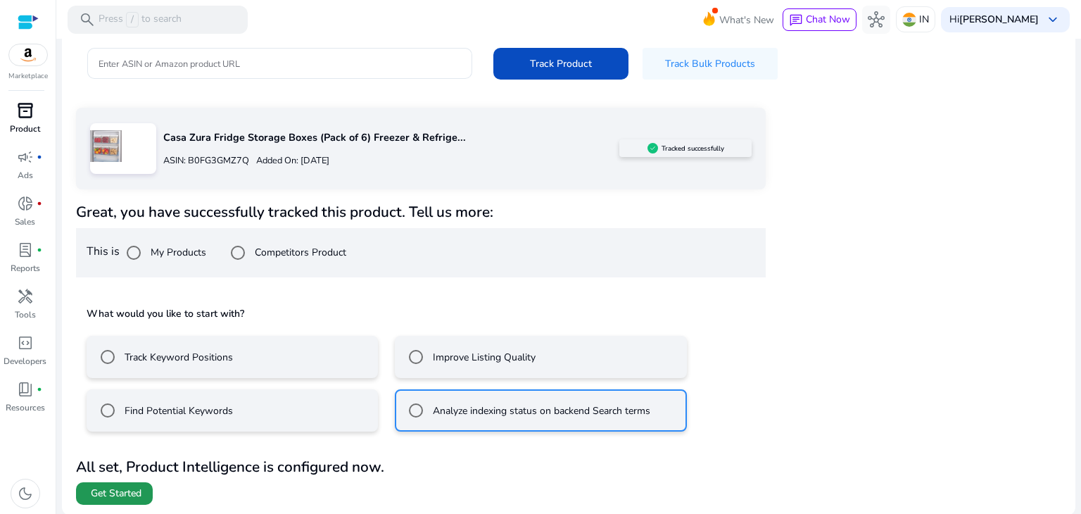
click at [145, 498] on span at bounding box center [114, 494] width 77 height 34
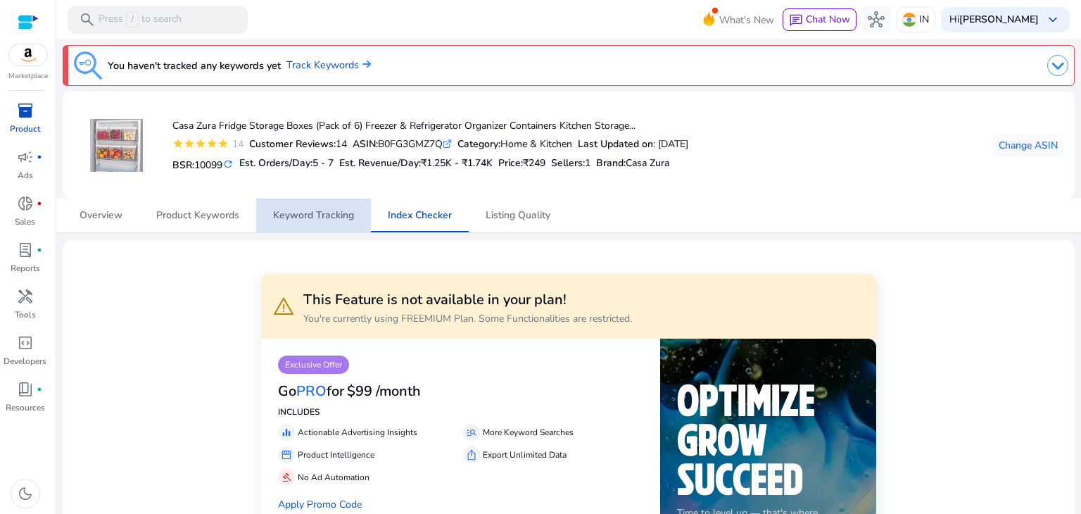
click at [318, 211] on span "Keyword Tracking" at bounding box center [313, 216] width 81 height 10
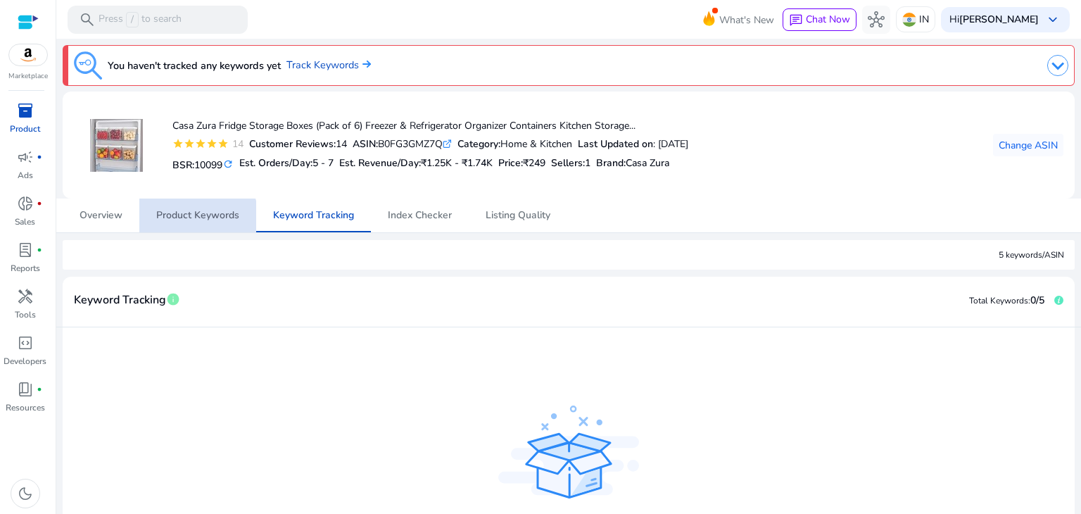
click at [189, 227] on span "Product Keywords" at bounding box center [197, 216] width 83 height 34
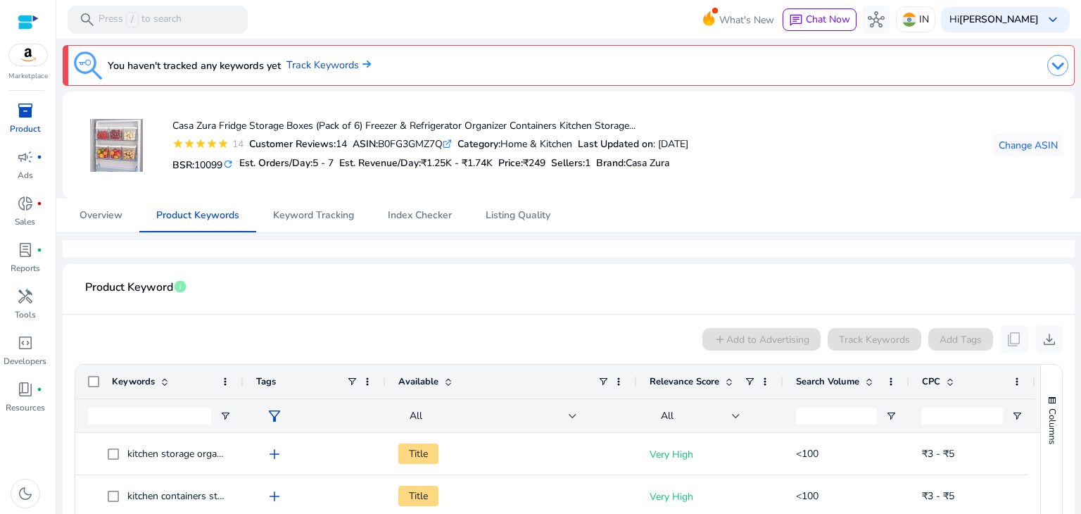
click at [106, 211] on span "Overview" at bounding box center [101, 216] width 43 height 10
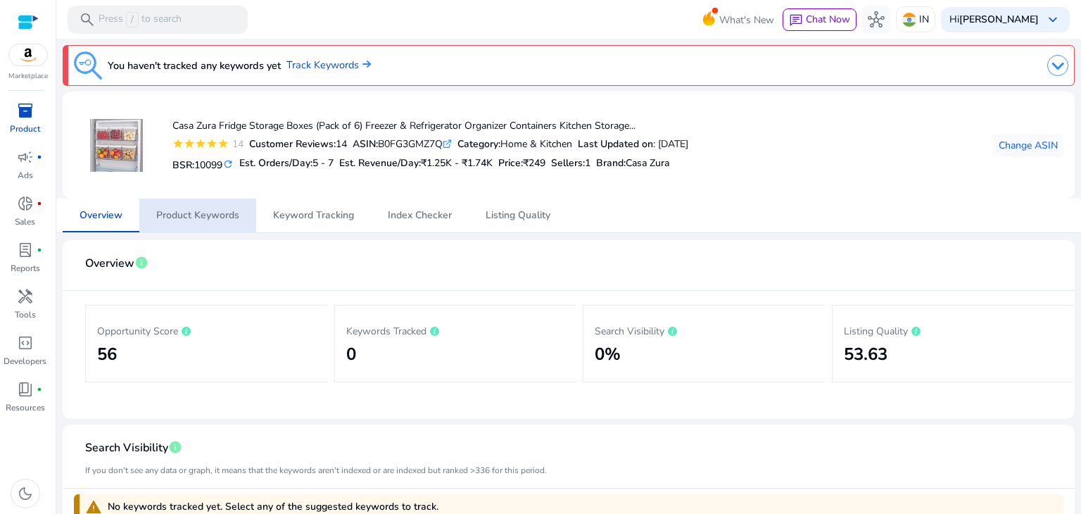
click at [138, 391] on div "Opportunity Score 56 Keywords Tracked 0 Search Visibility 0% Listing Quality 53…" at bounding box center [568, 344] width 967 height 106
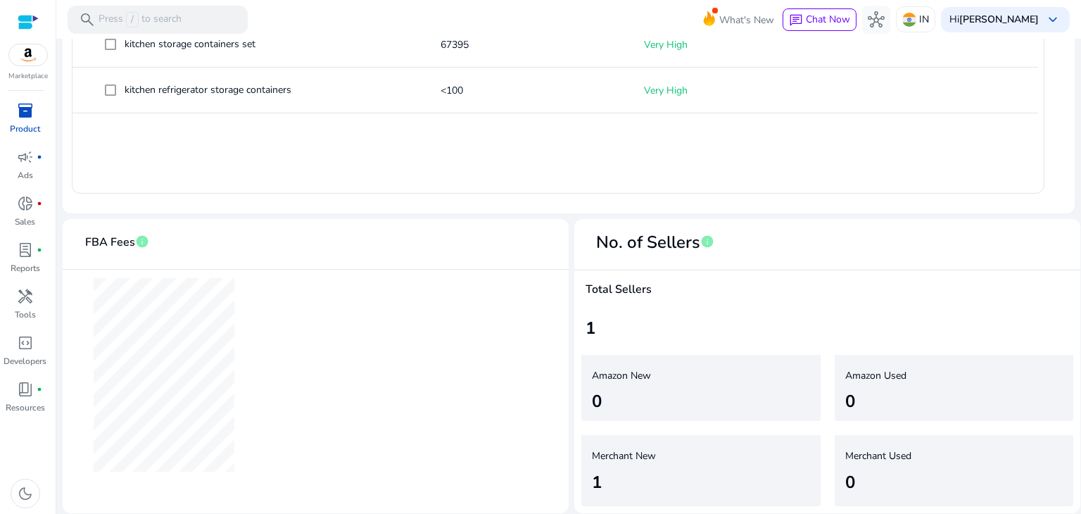
click at [594, 484] on div "1" at bounding box center [597, 482] width 10 height 25
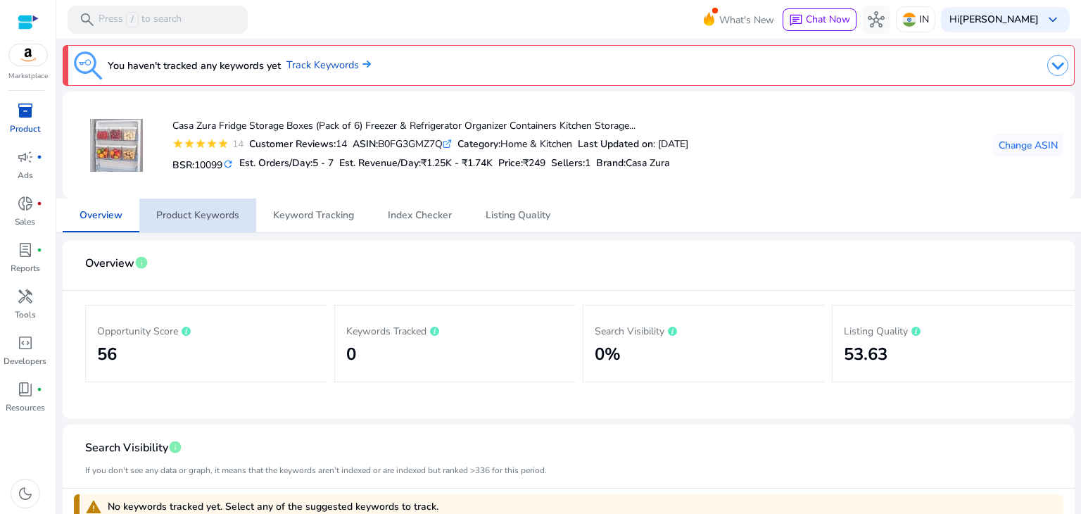
click at [227, 216] on span "Product Keywords" at bounding box center [197, 216] width 83 height 10
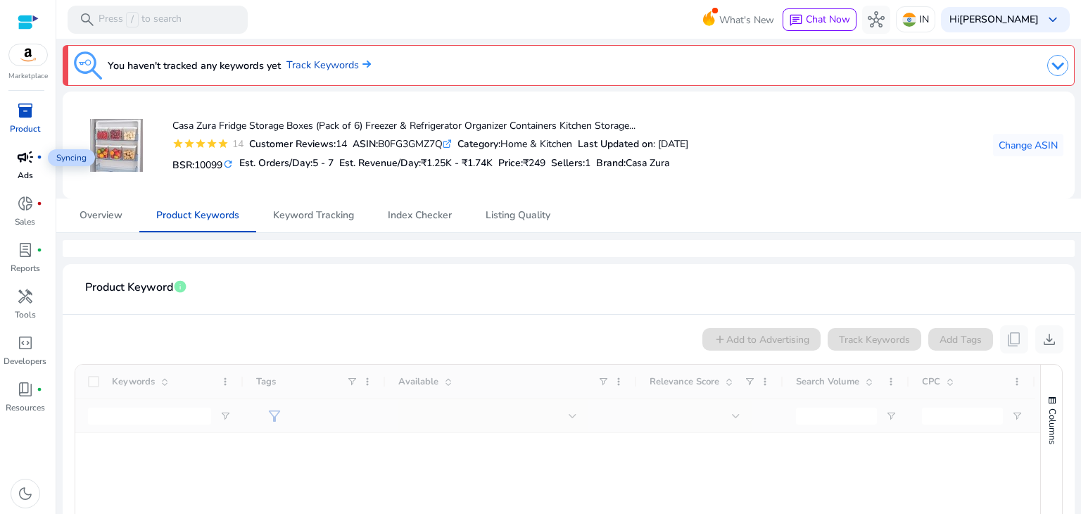
click at [32, 164] on span "campaign" at bounding box center [25, 157] width 17 height 17
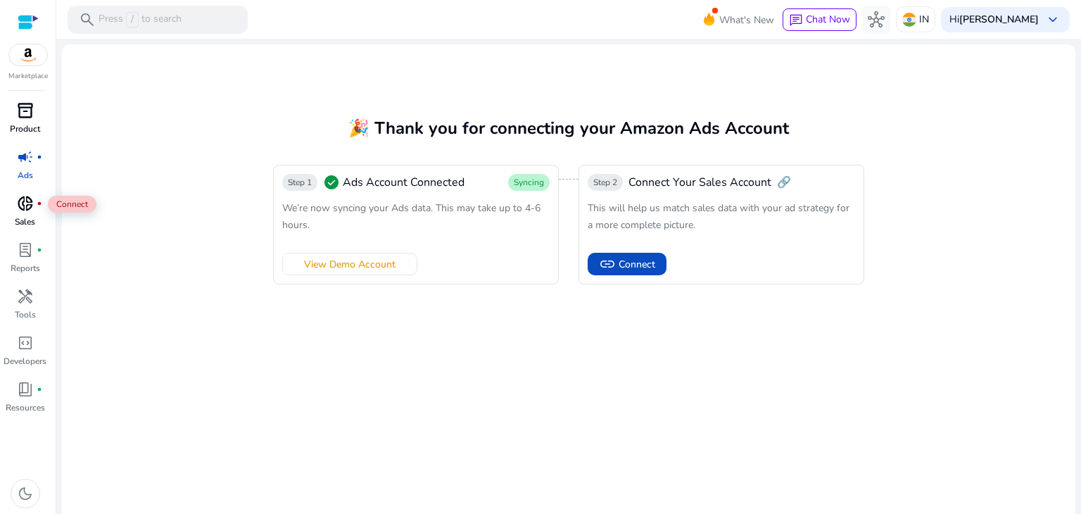
click at [8, 208] on div "donut_small fiber_manual_record" at bounding box center [25, 203] width 39 height 23
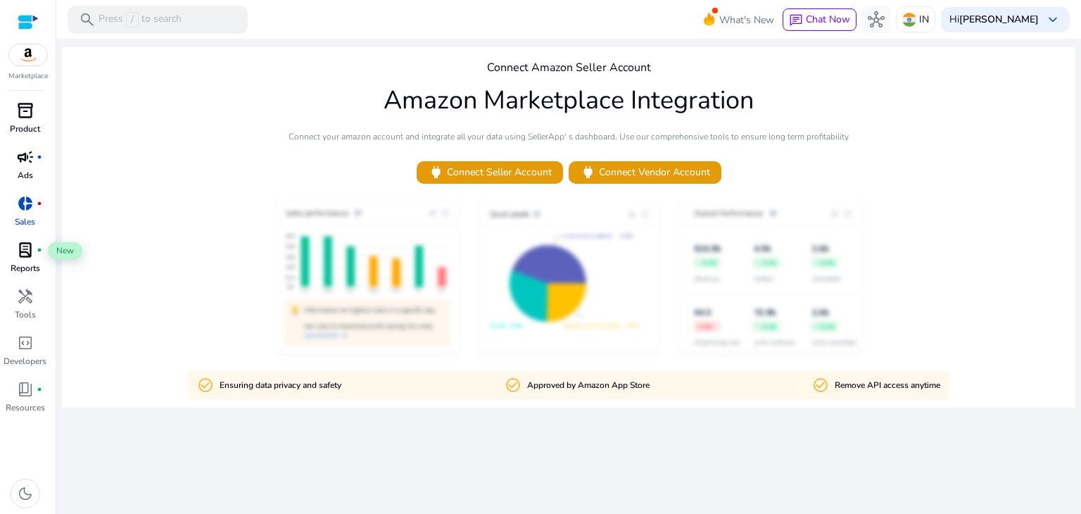
click at [28, 250] on span "lab_profile" at bounding box center [25, 249] width 17 height 17
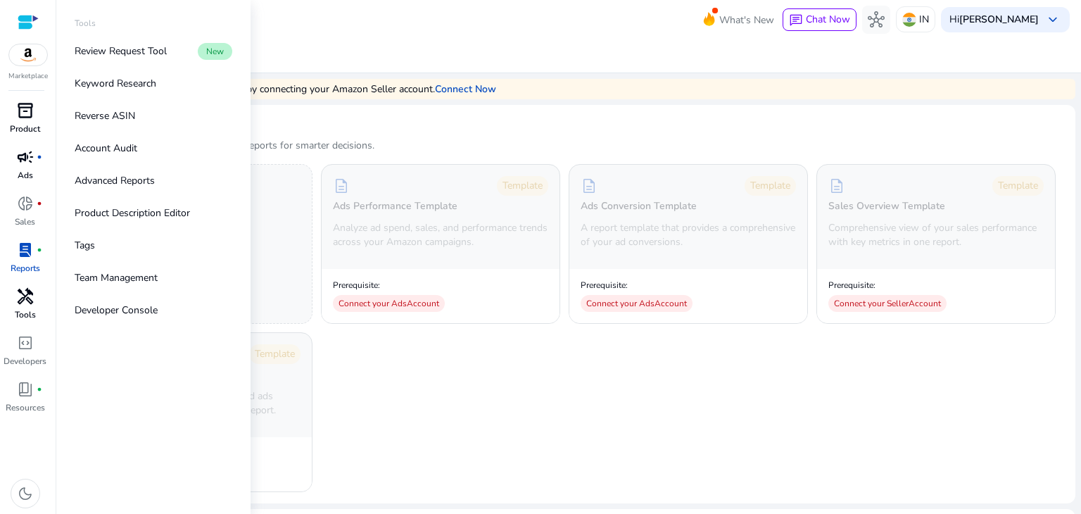
click at [34, 307] on div "handyman" at bounding box center [25, 296] width 39 height 23
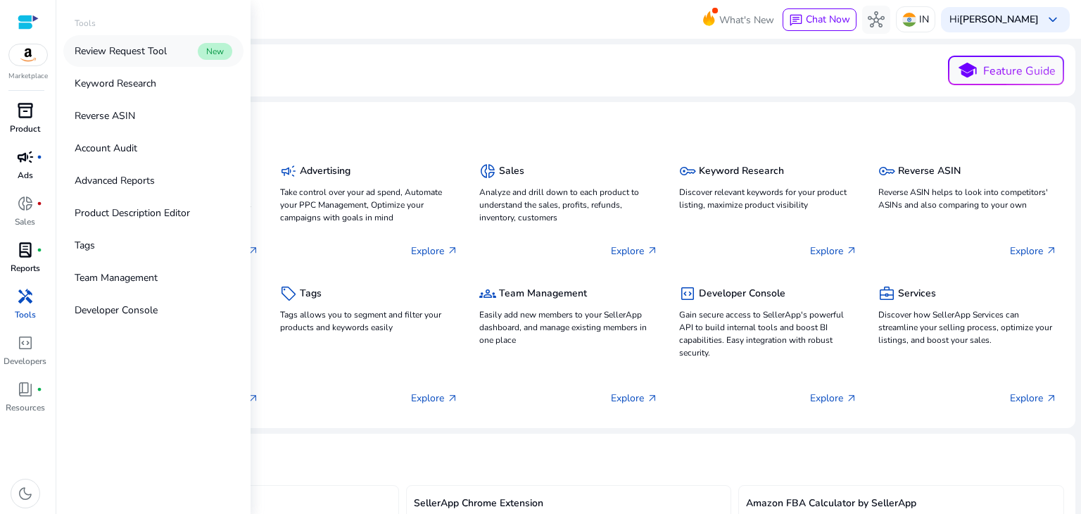
click at [141, 50] on p "Review Request Tool" at bounding box center [121, 51] width 92 height 15
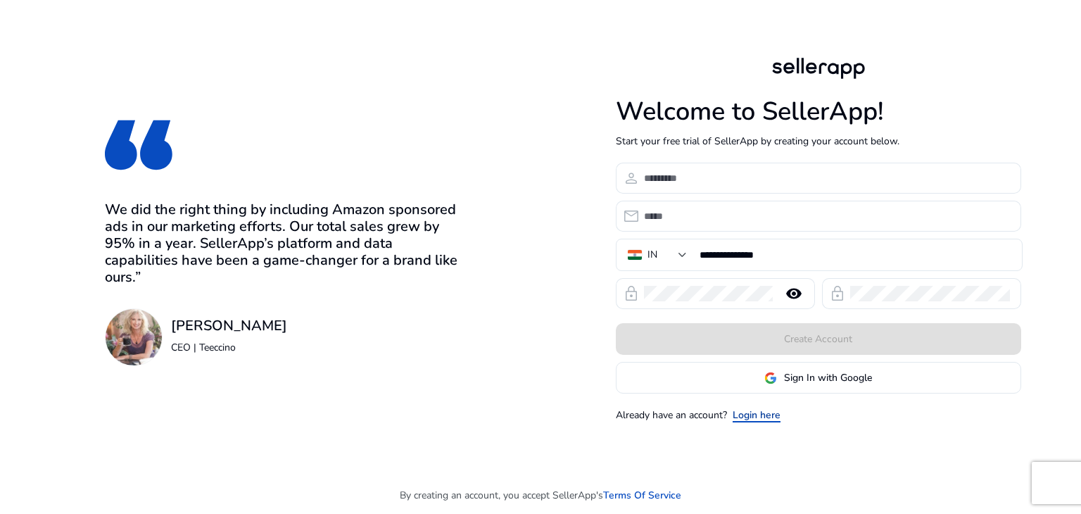
click at [736, 420] on link "Login here" at bounding box center [757, 415] width 48 height 15
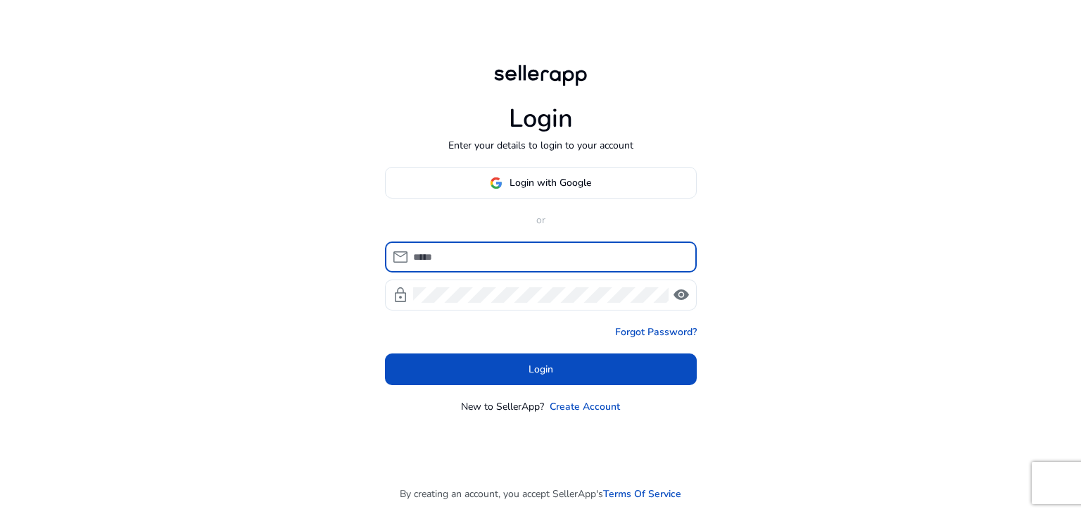
click at [461, 262] on input at bounding box center [549, 256] width 272 height 15
type input "**********"
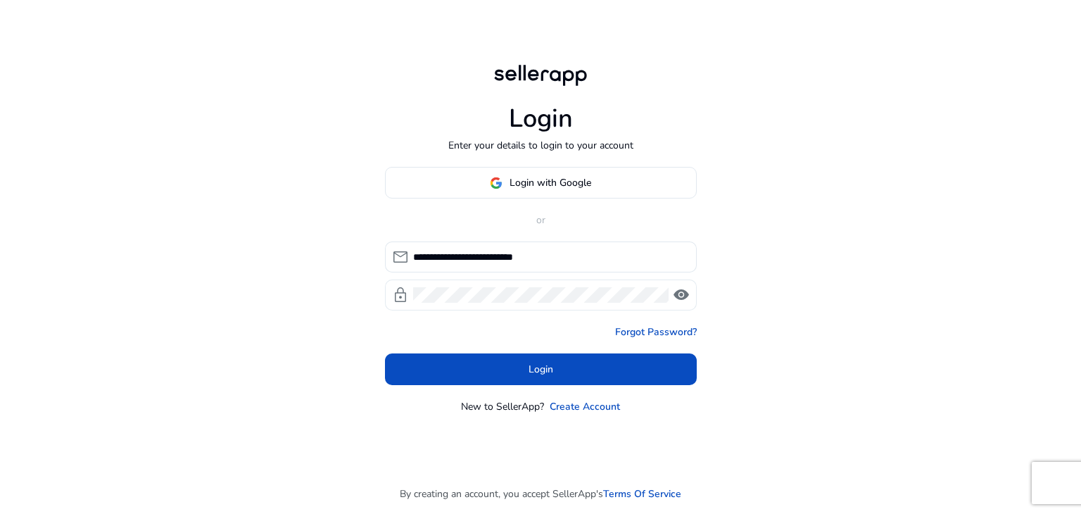
click at [429, 282] on div at bounding box center [541, 295] width 256 height 31
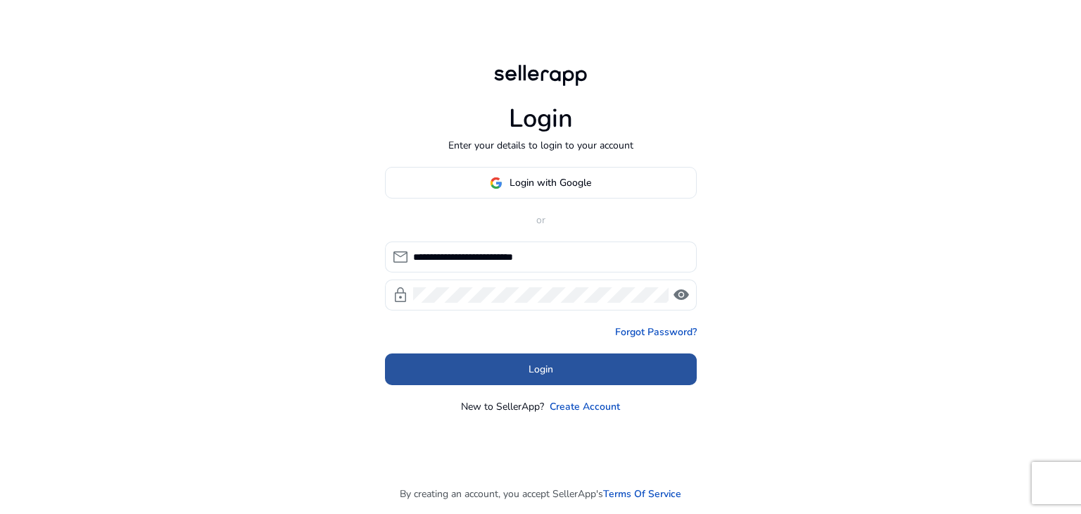
click at [550, 361] on span at bounding box center [541, 370] width 312 height 34
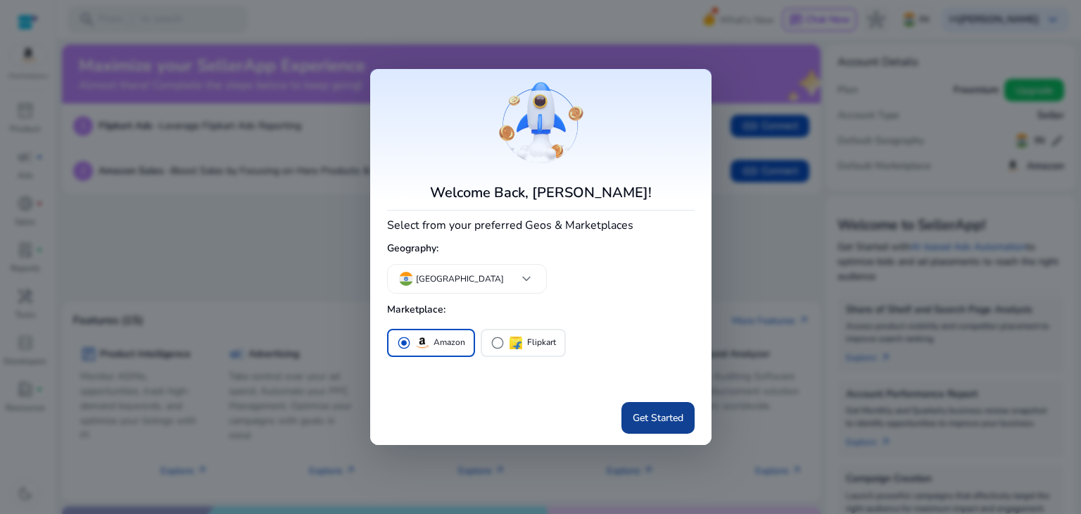
click at [658, 417] on span "Get Started" at bounding box center [658, 417] width 51 height 15
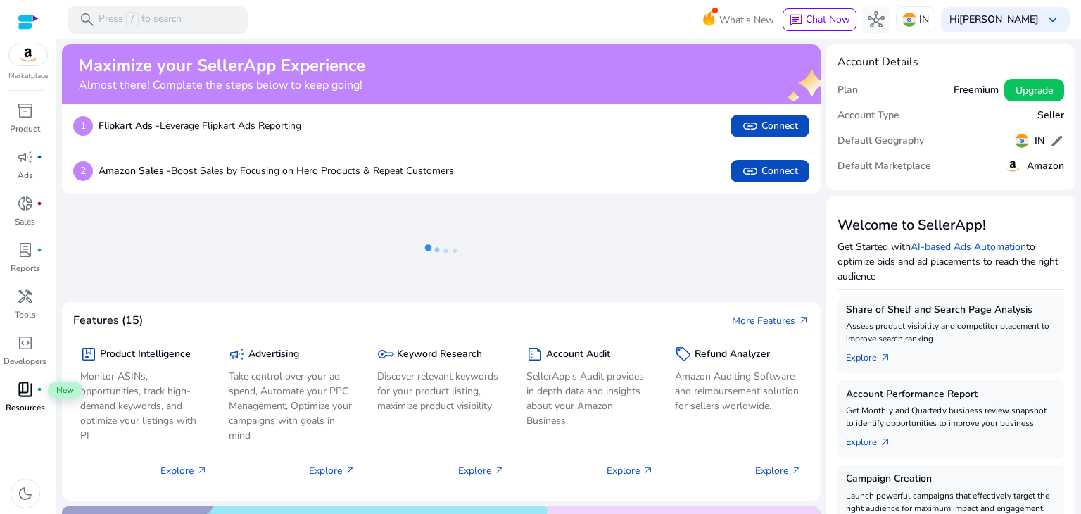
click at [27, 398] on span "book_4" at bounding box center [25, 389] width 17 height 17
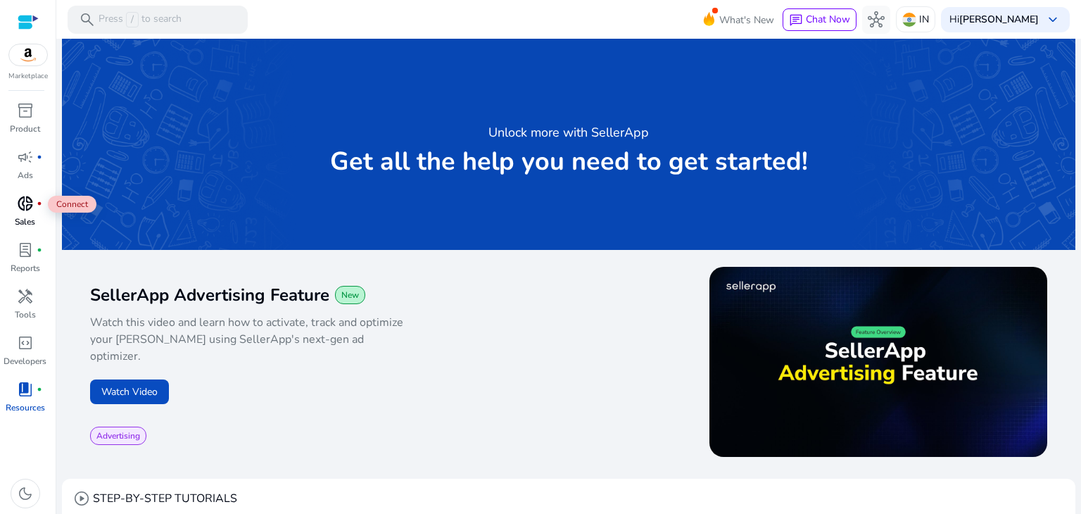
click at [31, 209] on span "donut_small" at bounding box center [25, 203] width 17 height 17
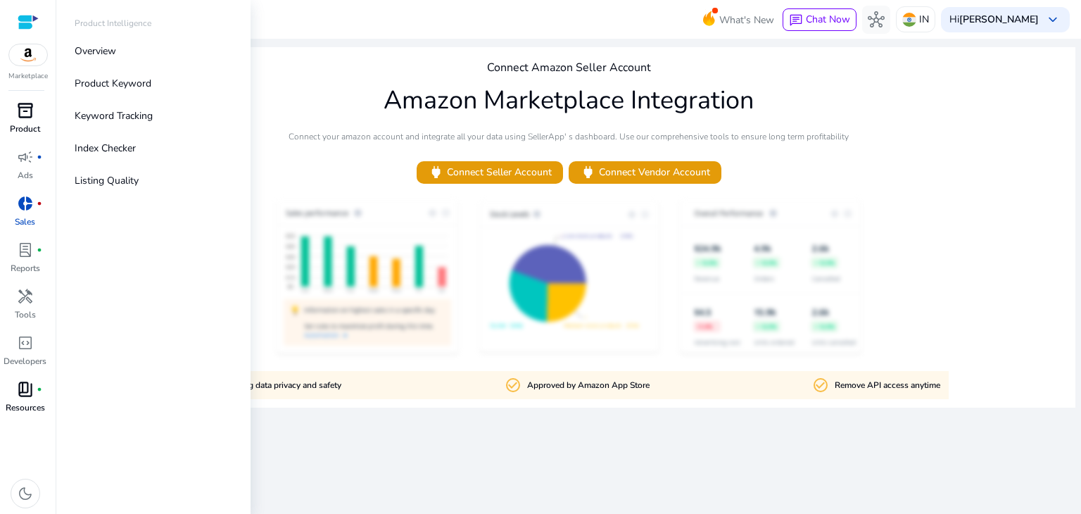
click at [25, 130] on p "Product" at bounding box center [25, 129] width 30 height 13
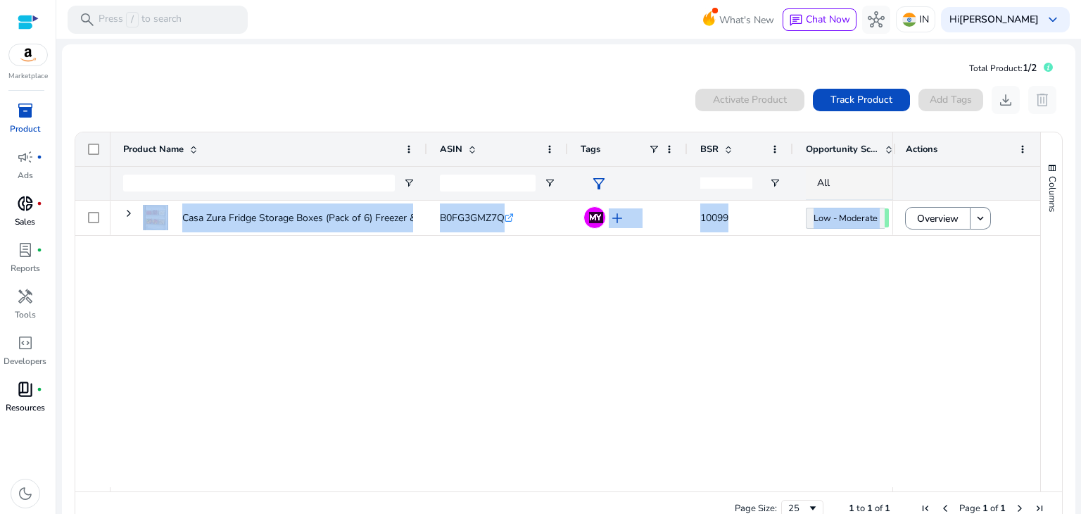
drag, startPoint x: 379, startPoint y: 486, endPoint x: 471, endPoint y: 491, distance: 91.7
click at [471, 491] on div "Product Name ASIN" at bounding box center [557, 311] width 965 height 359
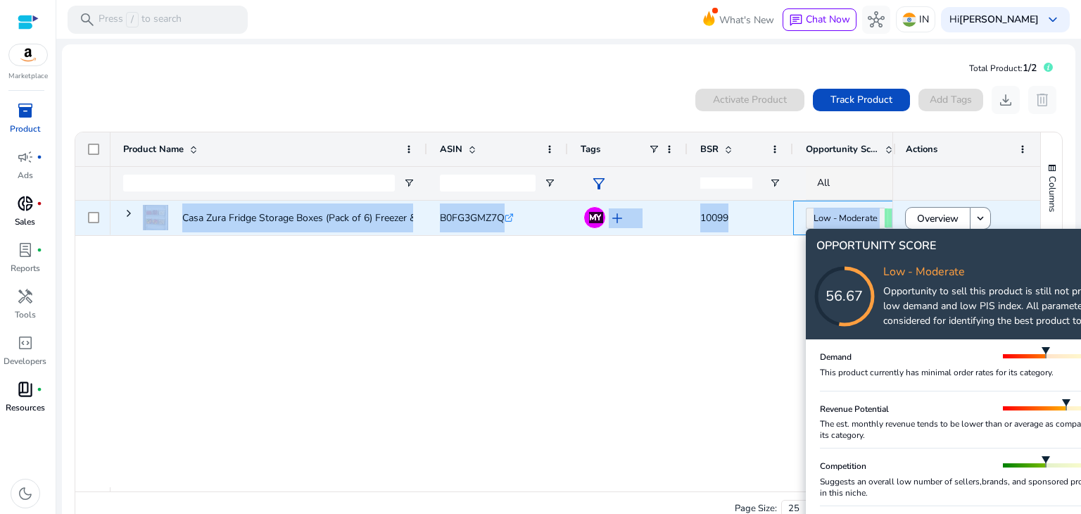
click at [867, 215] on link "Low - Moderate 56.67" at bounding box center [845, 218] width 79 height 21
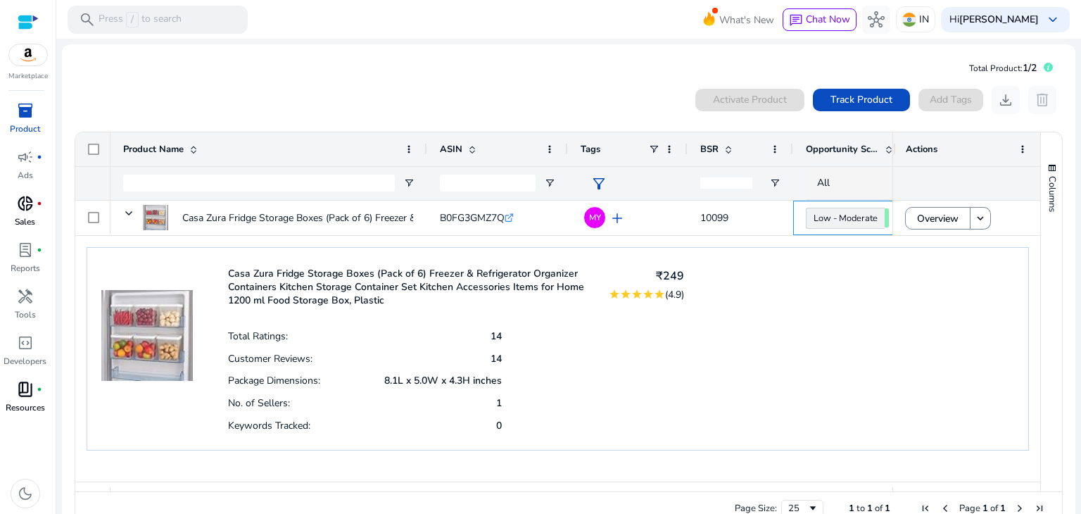
drag, startPoint x: 974, startPoint y: 251, endPoint x: 763, endPoint y: 262, distance: 211.5
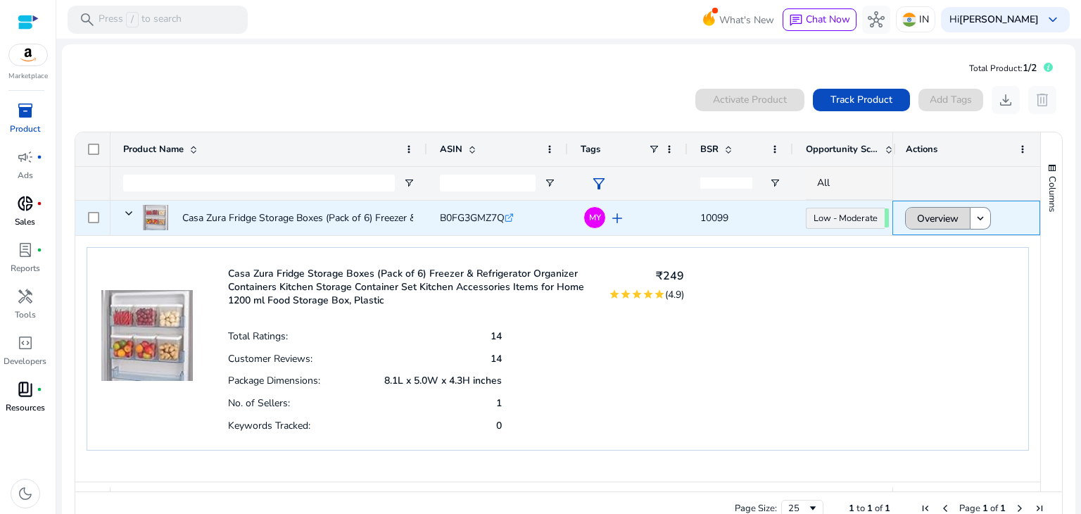
click at [941, 215] on span "Overview" at bounding box center [938, 218] width 42 height 29
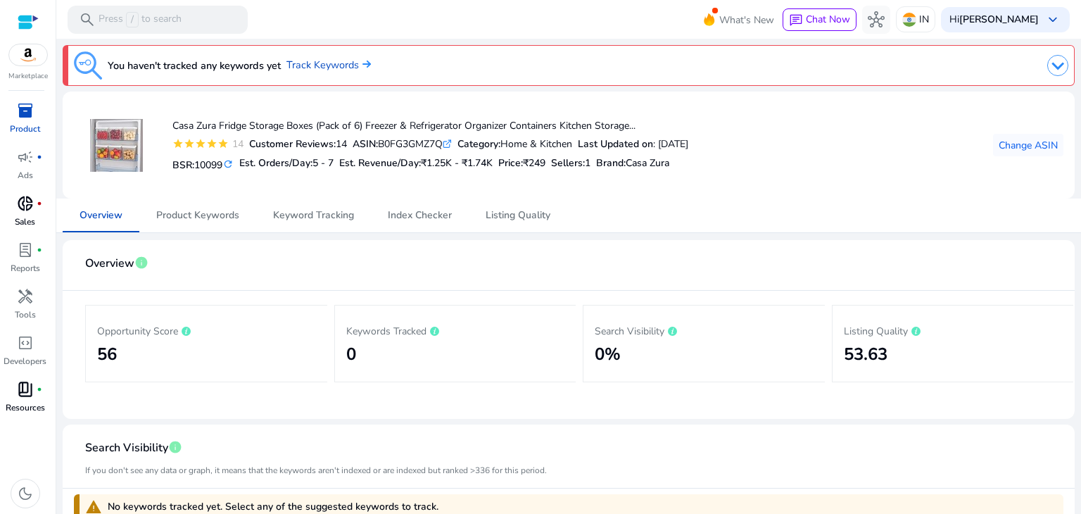
click at [303, 325] on p "Opportunity Score" at bounding box center [206, 330] width 219 height 17
click at [199, 215] on span "Product Keywords" at bounding box center [197, 216] width 83 height 10
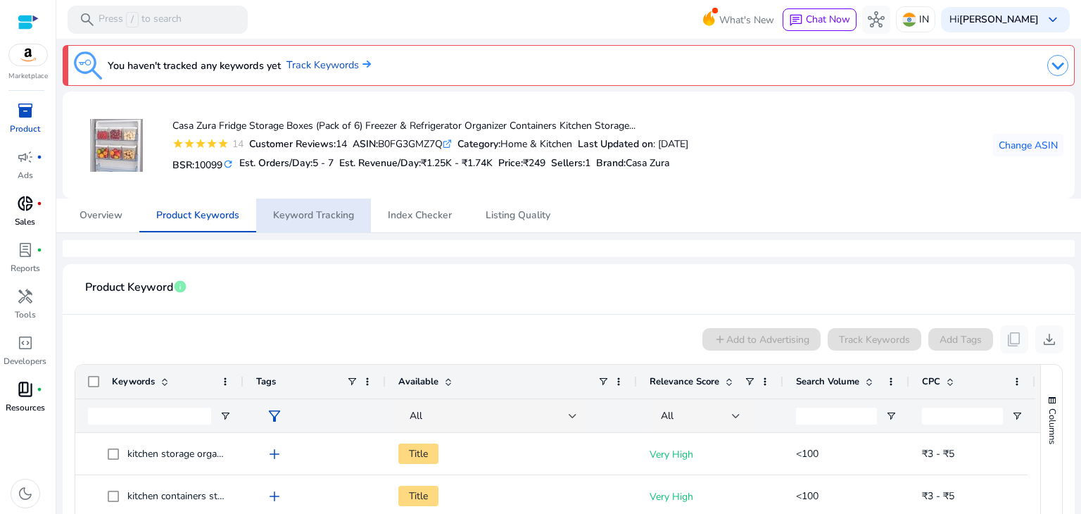
click at [434, 303] on mat-card-header "Product Keyword info" at bounding box center [569, 294] width 990 height 39
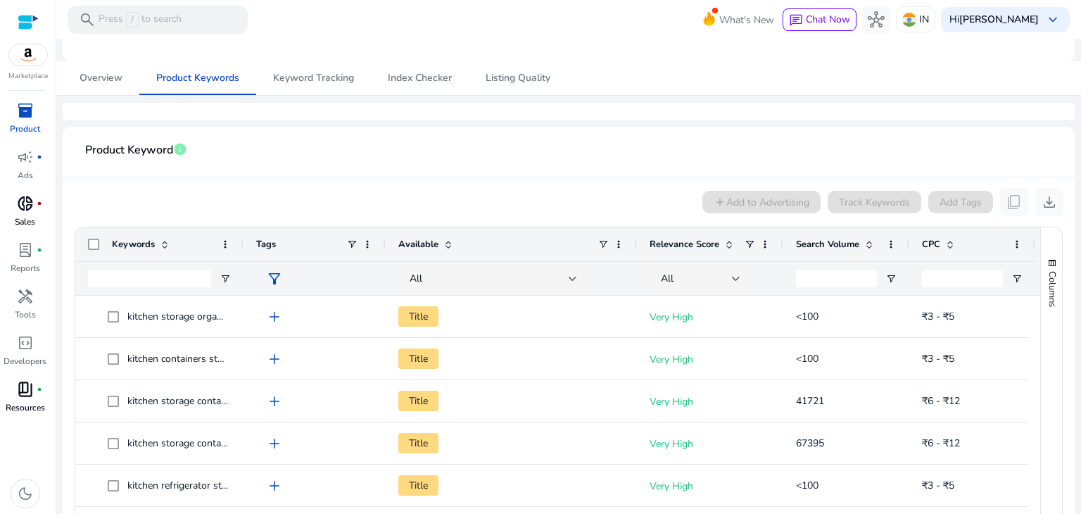
scroll to position [94, 0]
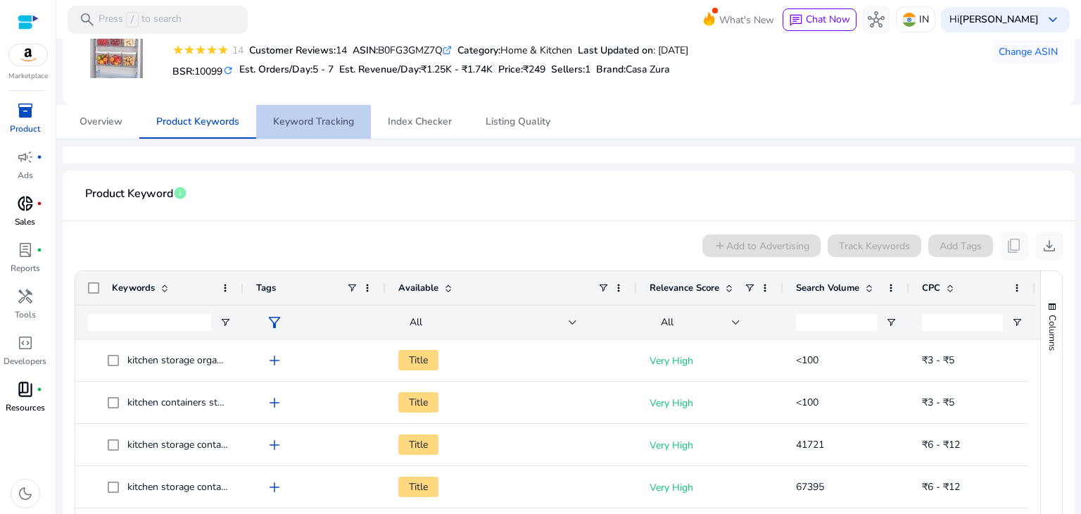
click at [307, 131] on span "Keyword Tracking" at bounding box center [313, 122] width 81 height 34
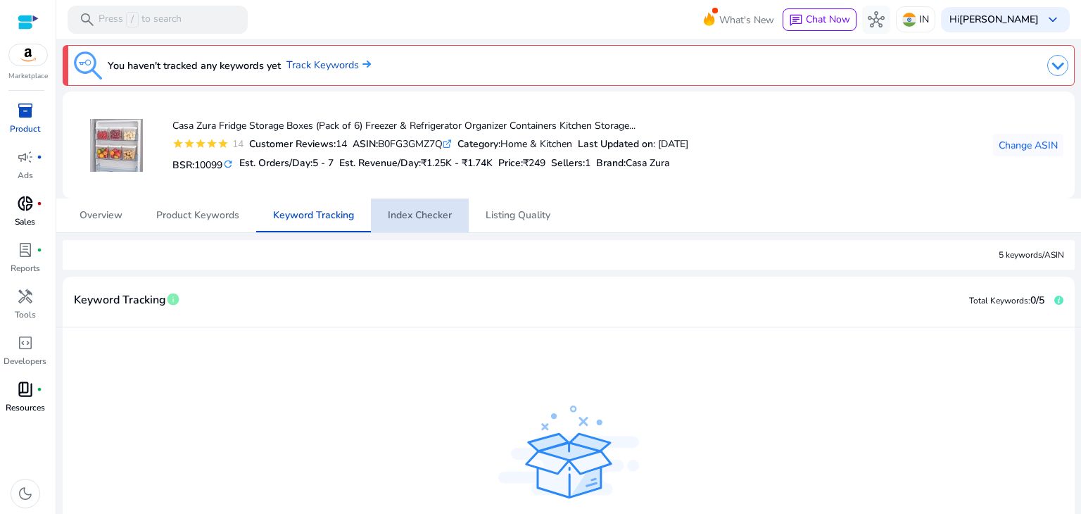
click at [431, 219] on span "Index Checker" at bounding box center [420, 216] width 64 height 10
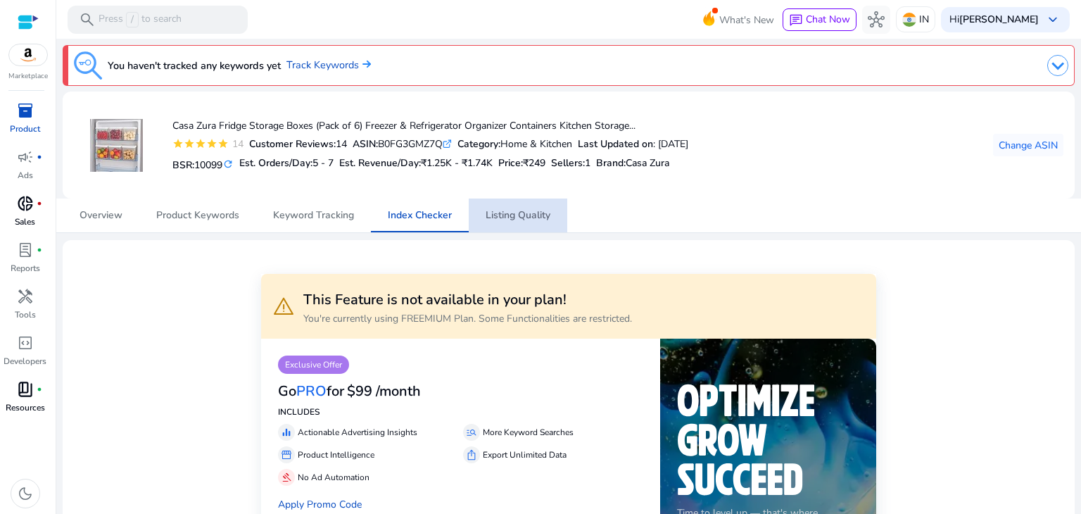
click at [503, 218] on span "Listing Quality" at bounding box center [518, 216] width 65 height 10
click at [453, 378] on div "Go PRO for $99 /month" at bounding box center [460, 390] width 365 height 32
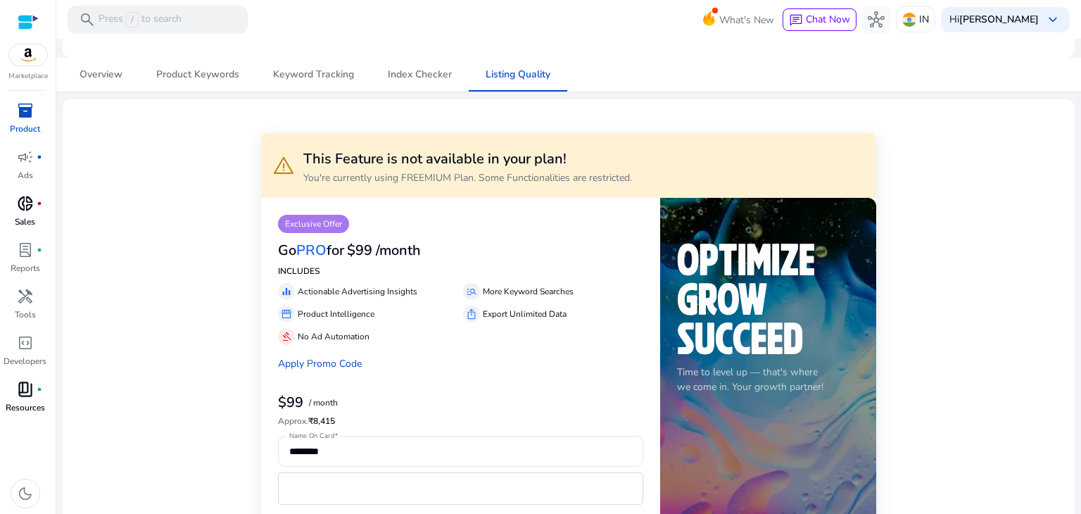
scroll to position [113, 0]
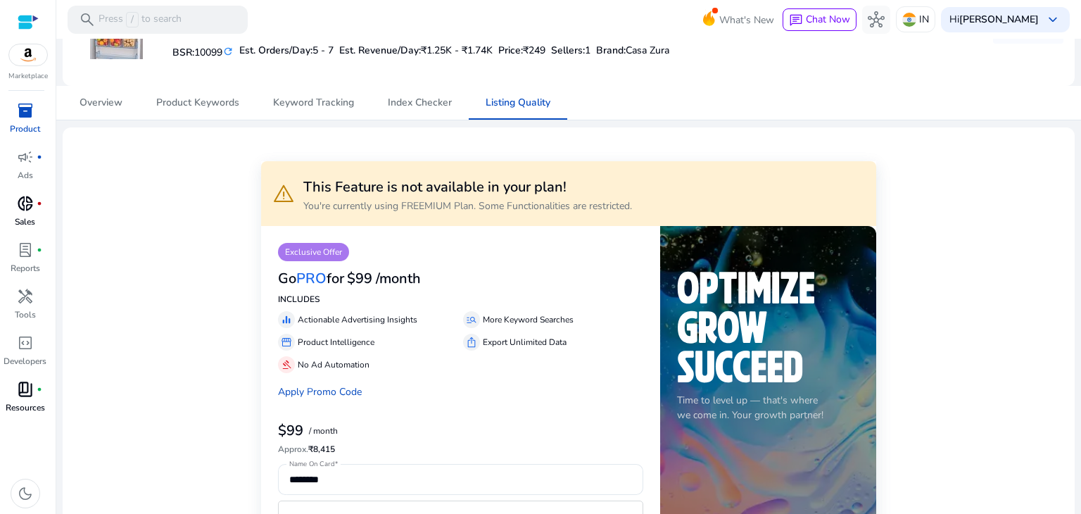
click at [32, 209] on span "donut_small" at bounding box center [25, 203] width 17 height 17
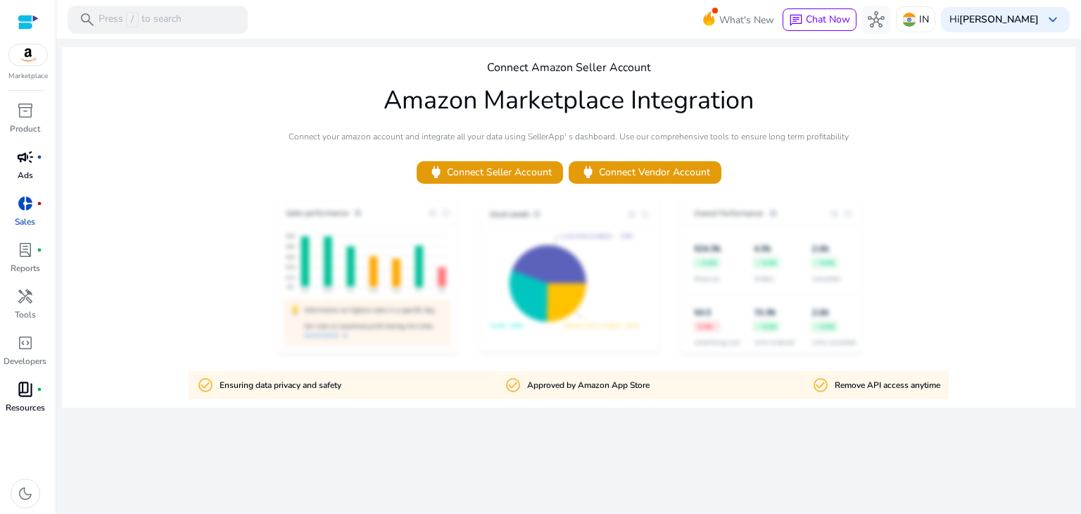
click at [18, 172] on p "Ads" at bounding box center [25, 175] width 15 height 13
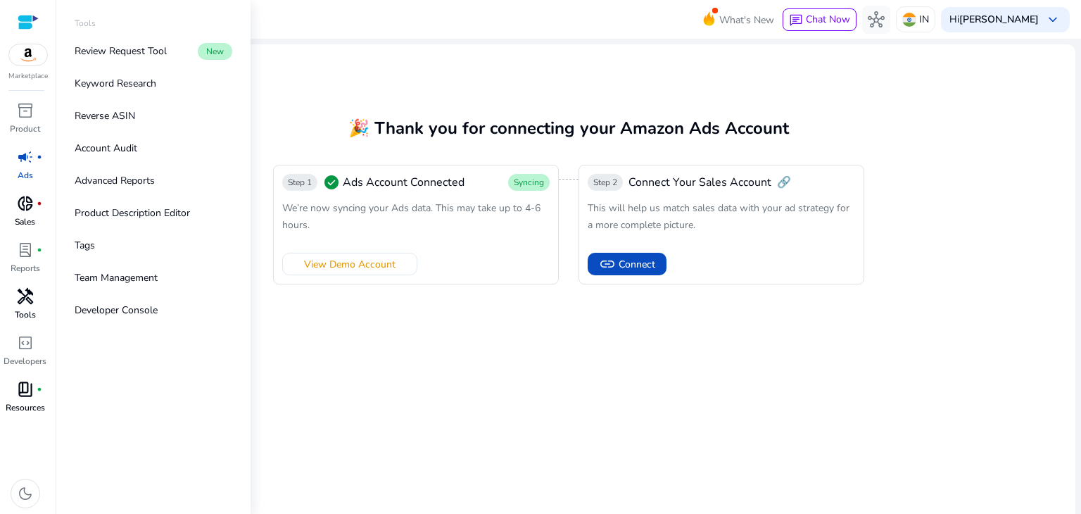
click at [25, 288] on span "handyman" at bounding box center [25, 296] width 17 height 17
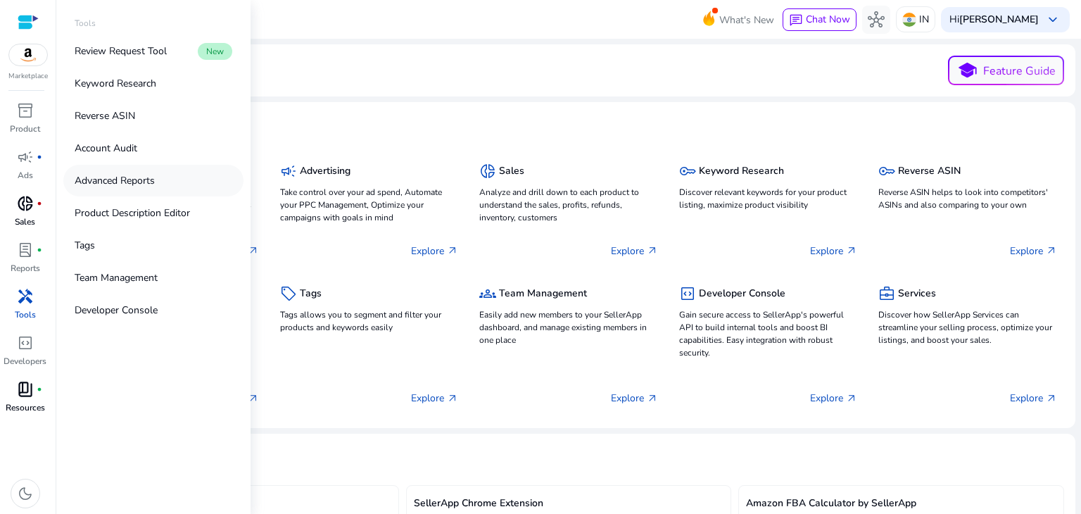
click at [119, 181] on p "Advanced Reports" at bounding box center [115, 180] width 80 height 15
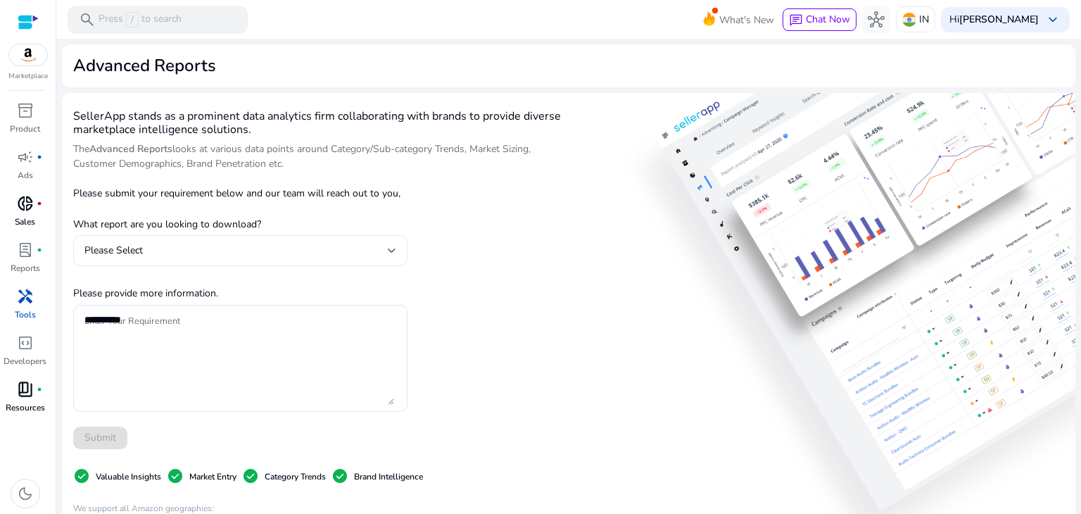
click at [396, 253] on div "Please Select" at bounding box center [240, 250] width 334 height 31
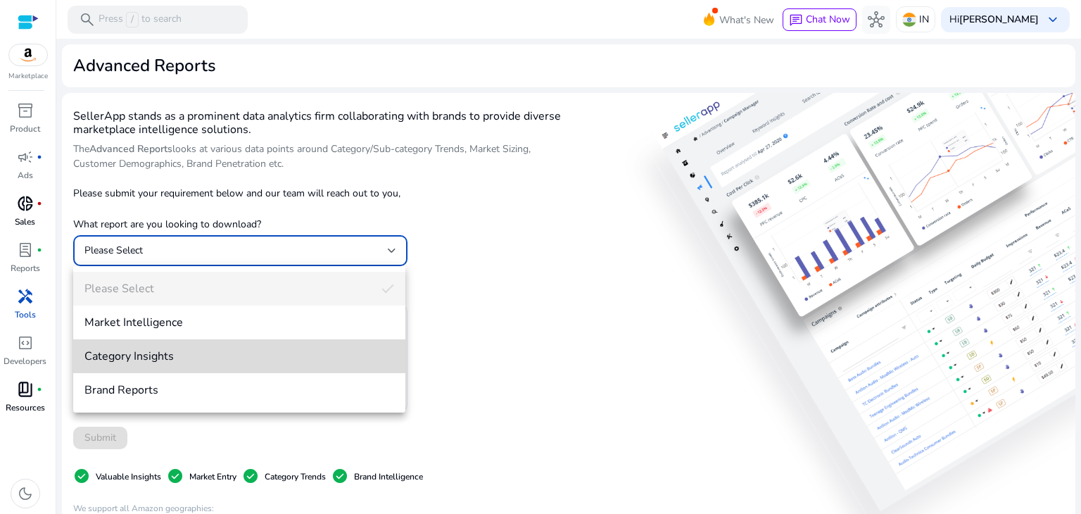
click at [139, 354] on span "Category Insights" at bounding box center [239, 356] width 310 height 15
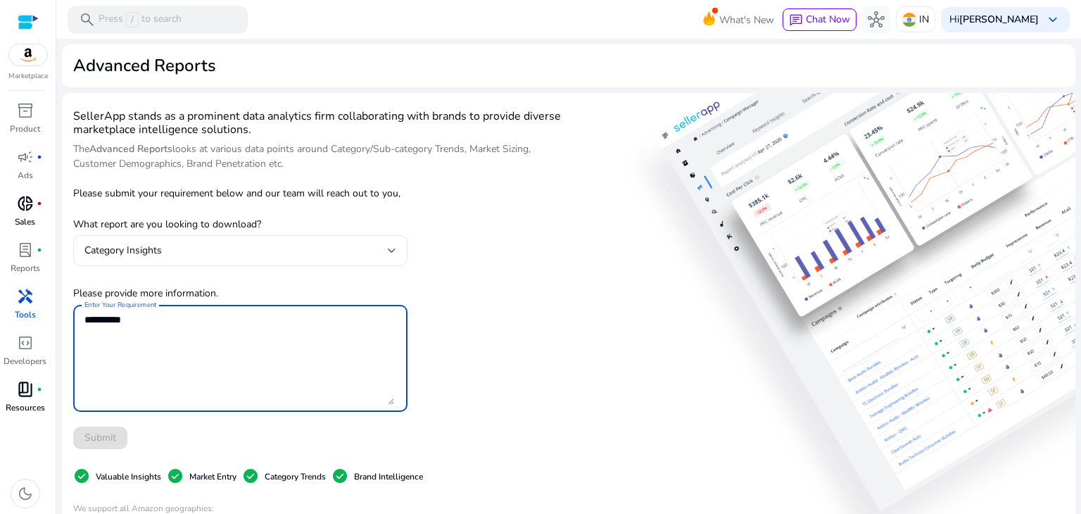
click at [139, 316] on textarea "Enter Your Requirement" at bounding box center [239, 358] width 310 height 93
click at [482, 211] on div "SellerApp stands as a prominent data analytics firm collaborating with brands t…" at bounding box center [323, 416] width 501 height 625
